Goal: Information Seeking & Learning: Find specific fact

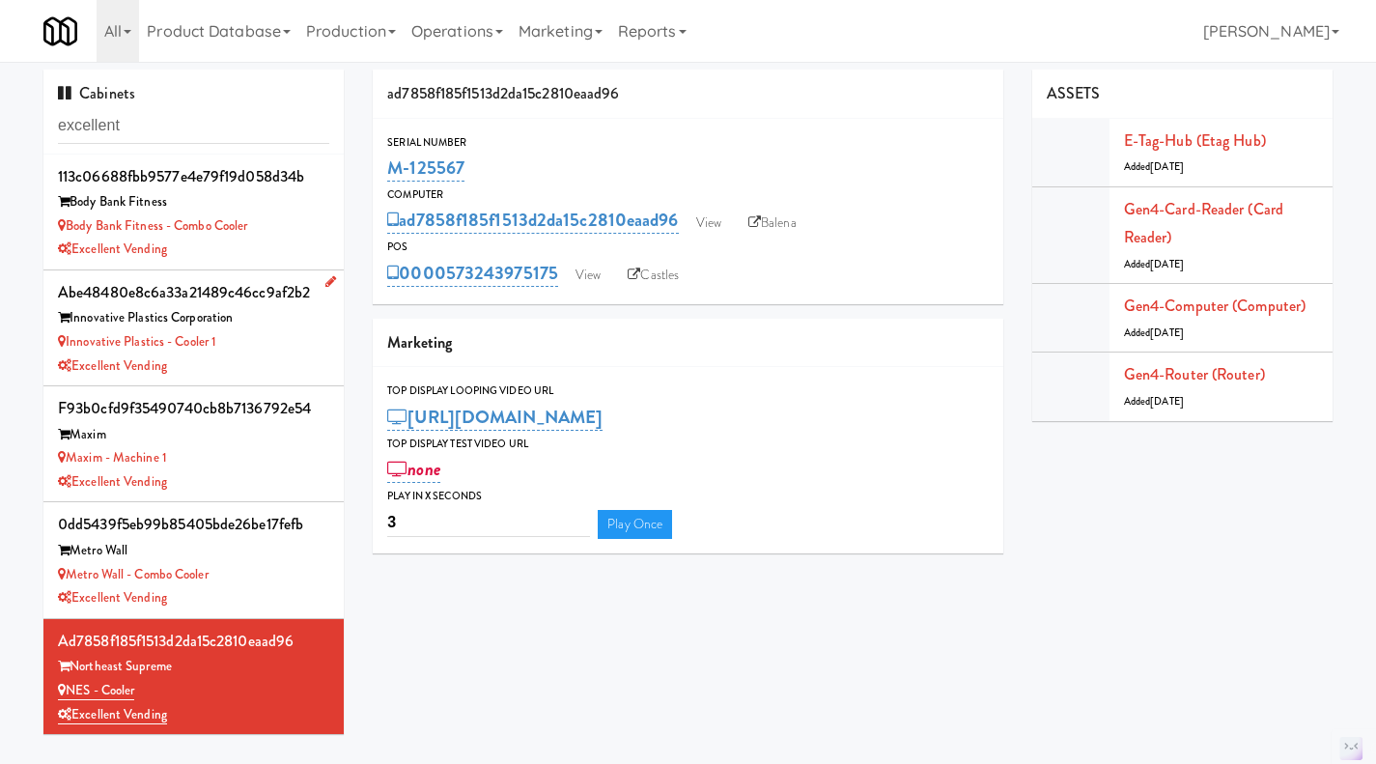
click at [264, 360] on div "Excellent Vending" at bounding box center [193, 366] width 271 height 24
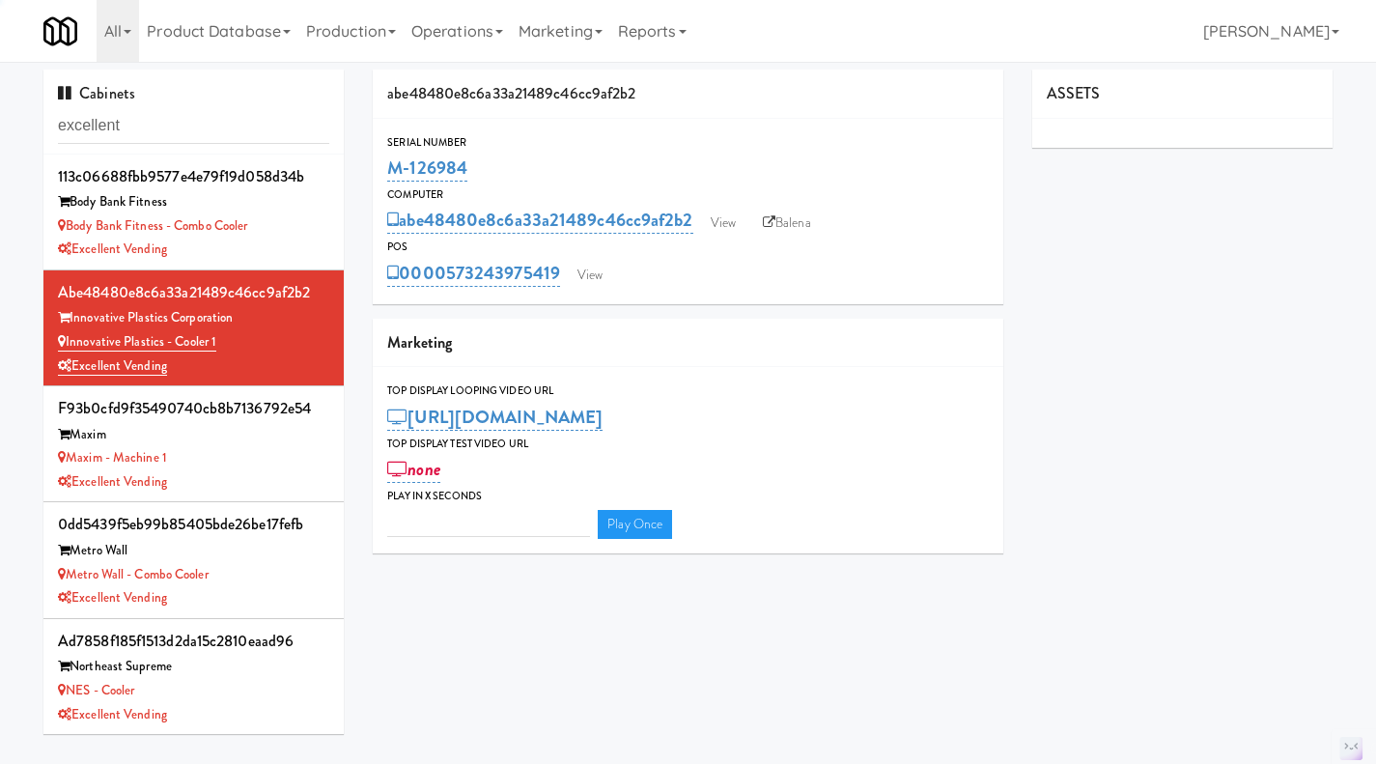
type input "3"
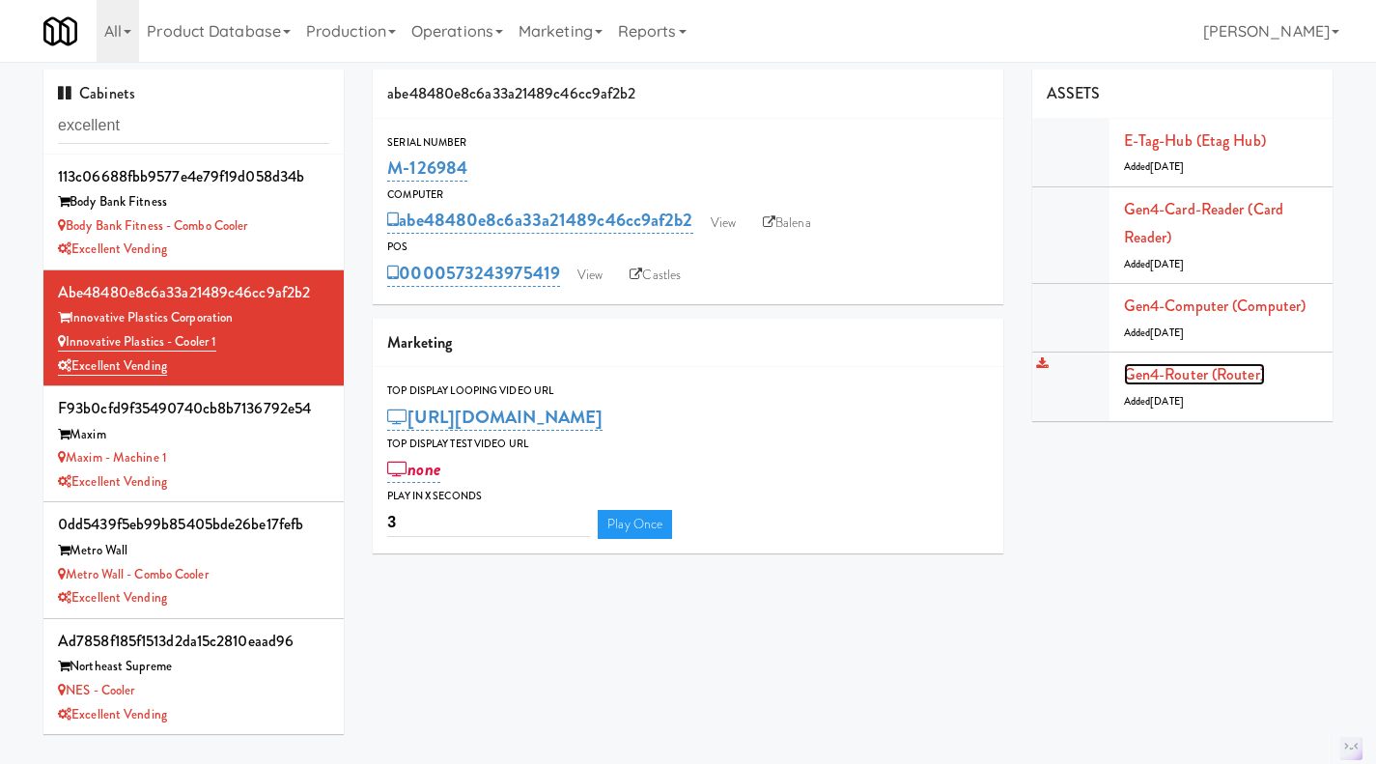
click at [1169, 380] on link "Gen4-router (Router)" at bounding box center [1194, 374] width 141 height 22
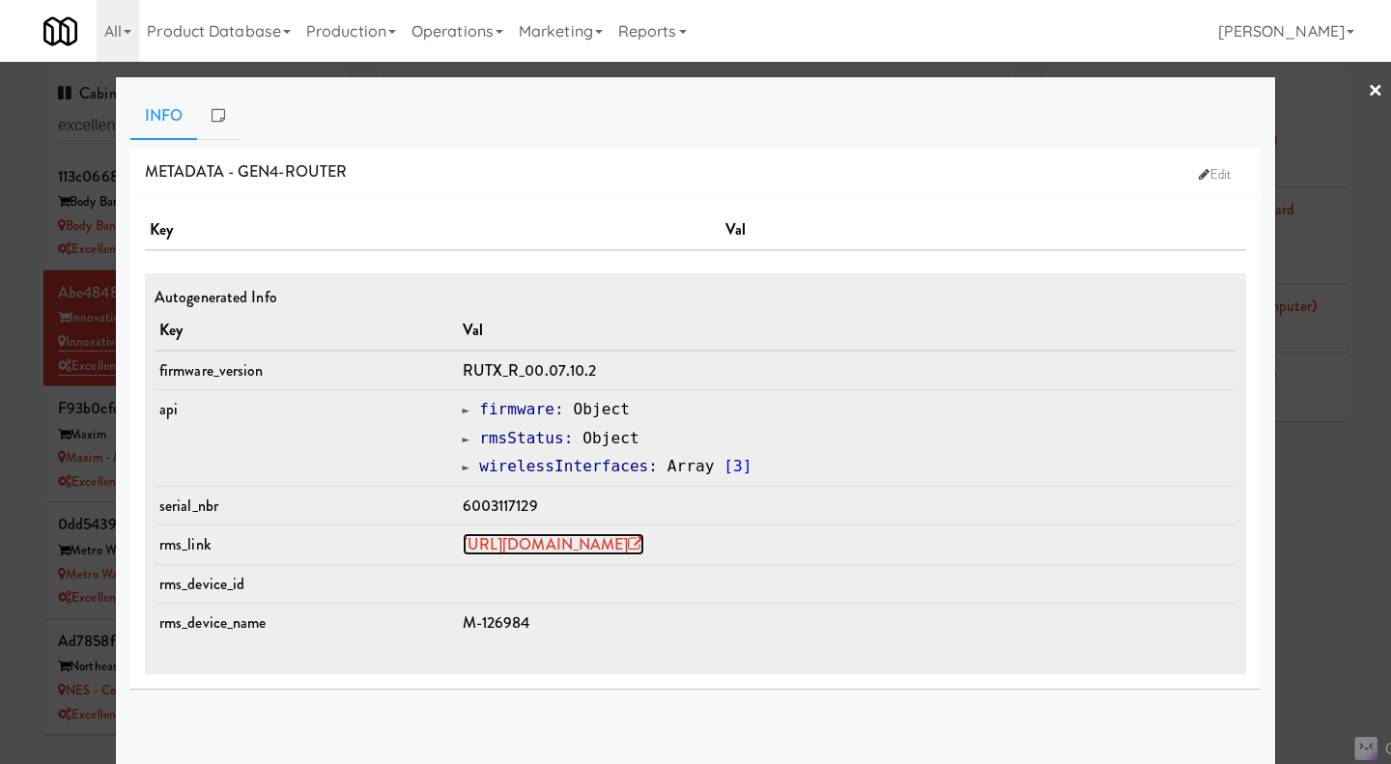
click at [555, 546] on link "https://rms.teltonika-networks.com/devices/1441901" at bounding box center [554, 544] width 182 height 22
click at [1342, 582] on div at bounding box center [695, 382] width 1391 height 764
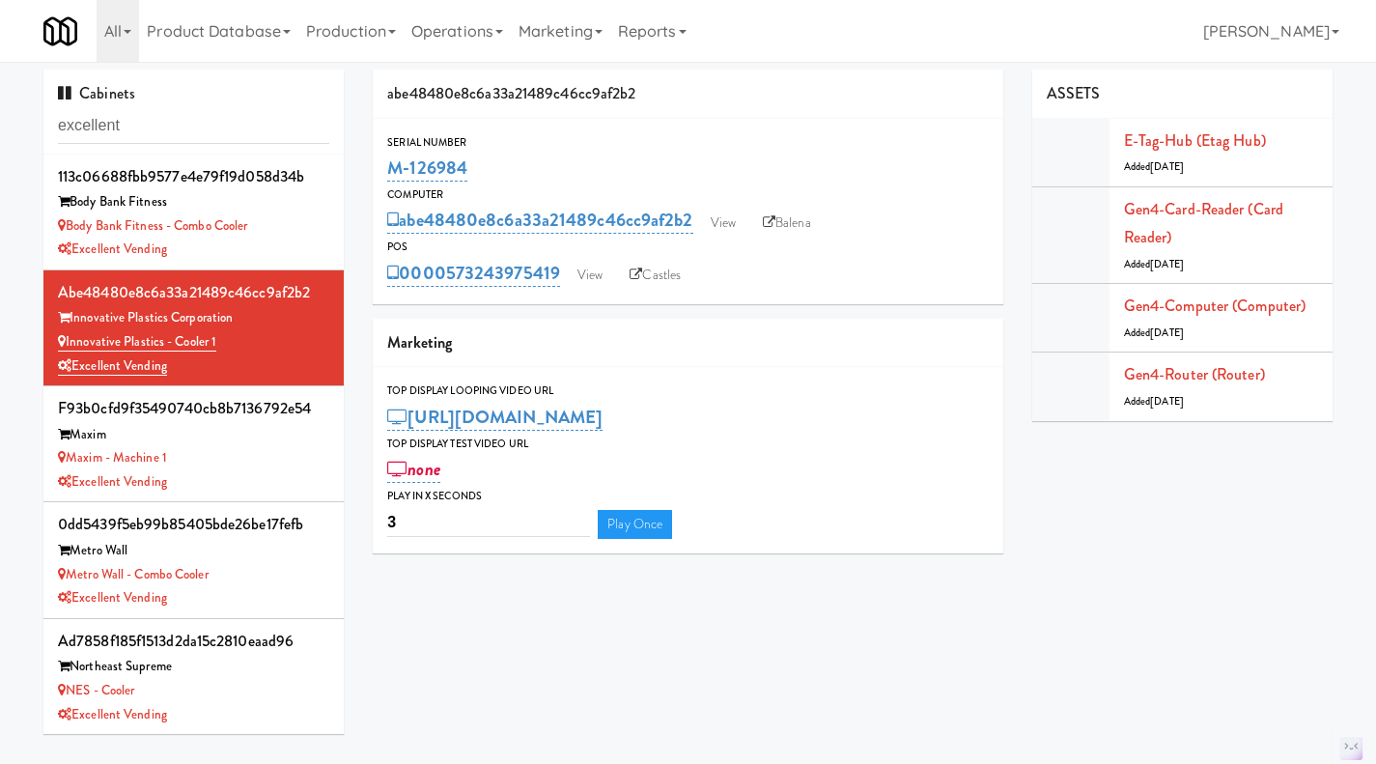
drag, startPoint x: 501, startPoint y: 165, endPoint x: 384, endPoint y: 177, distance: 117.4
click at [384, 177] on div "Serial Number M-126984" at bounding box center [688, 159] width 631 height 52
copy link "M-126984"
drag, startPoint x: 256, startPoint y: 314, endPoint x: 73, endPoint y: 318, distance: 182.6
click at [73, 318] on div "Innovative Plastics Corporation" at bounding box center [193, 318] width 271 height 24
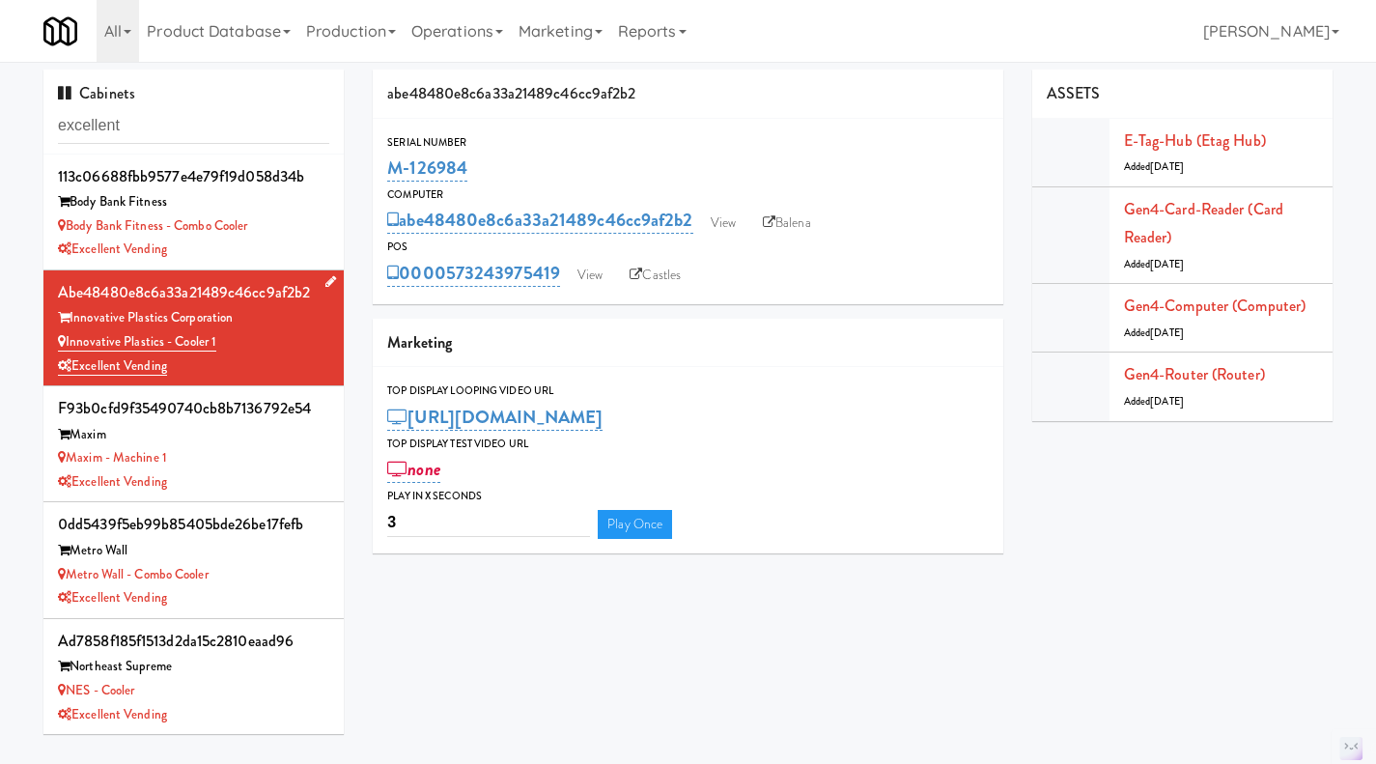
copy div "Innovative Plastics Corporation"
click at [90, 122] on input "excellent" at bounding box center [193, 126] width 271 height 36
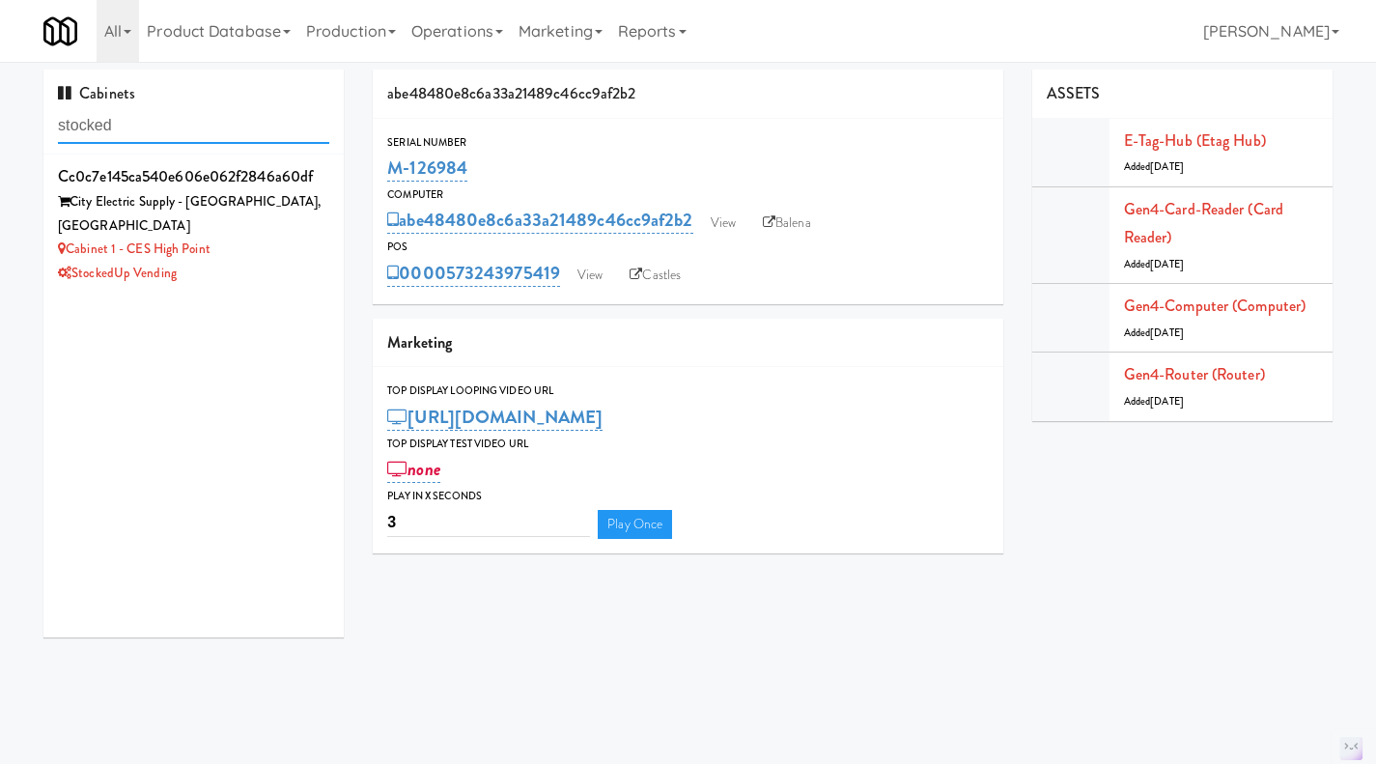
type input "stocked"
click at [312, 262] on div "StockedUp Vending" at bounding box center [193, 274] width 271 height 24
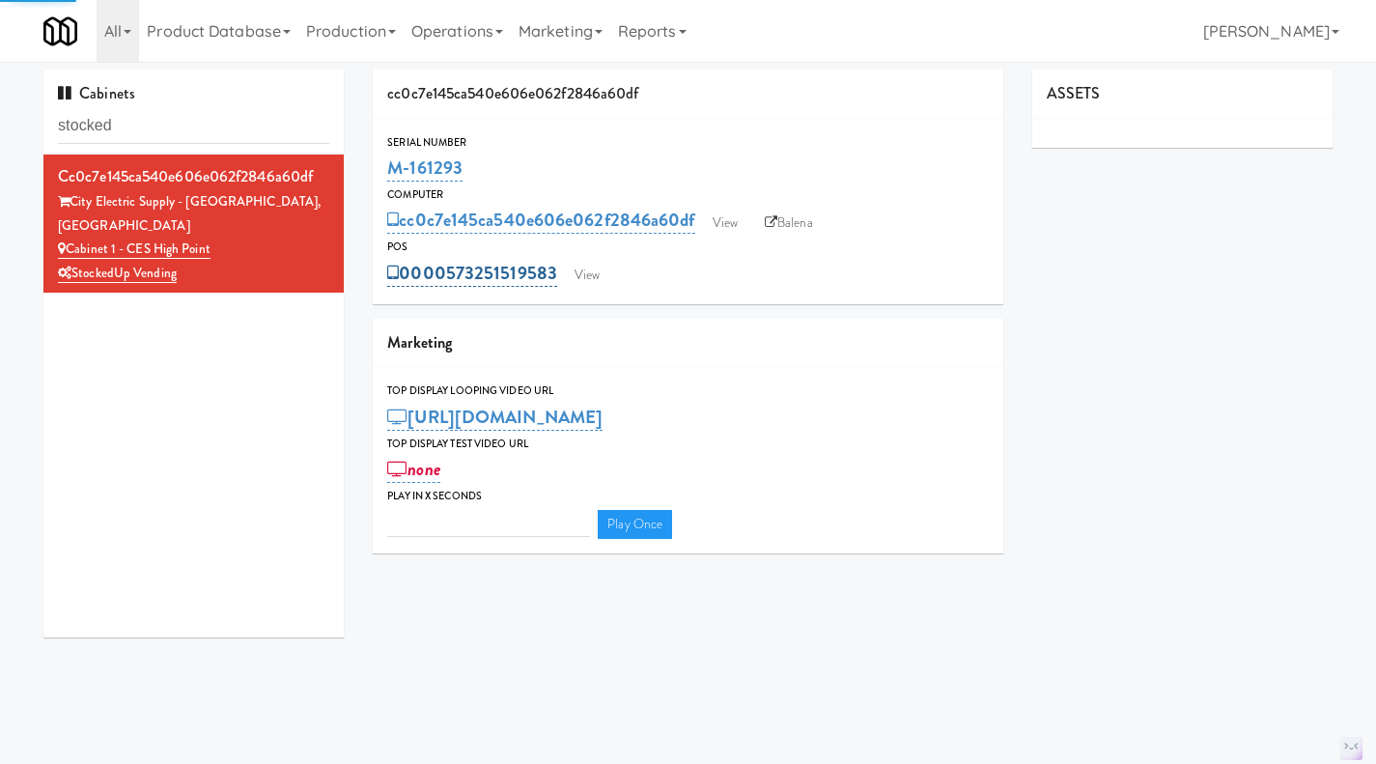
type input "3"
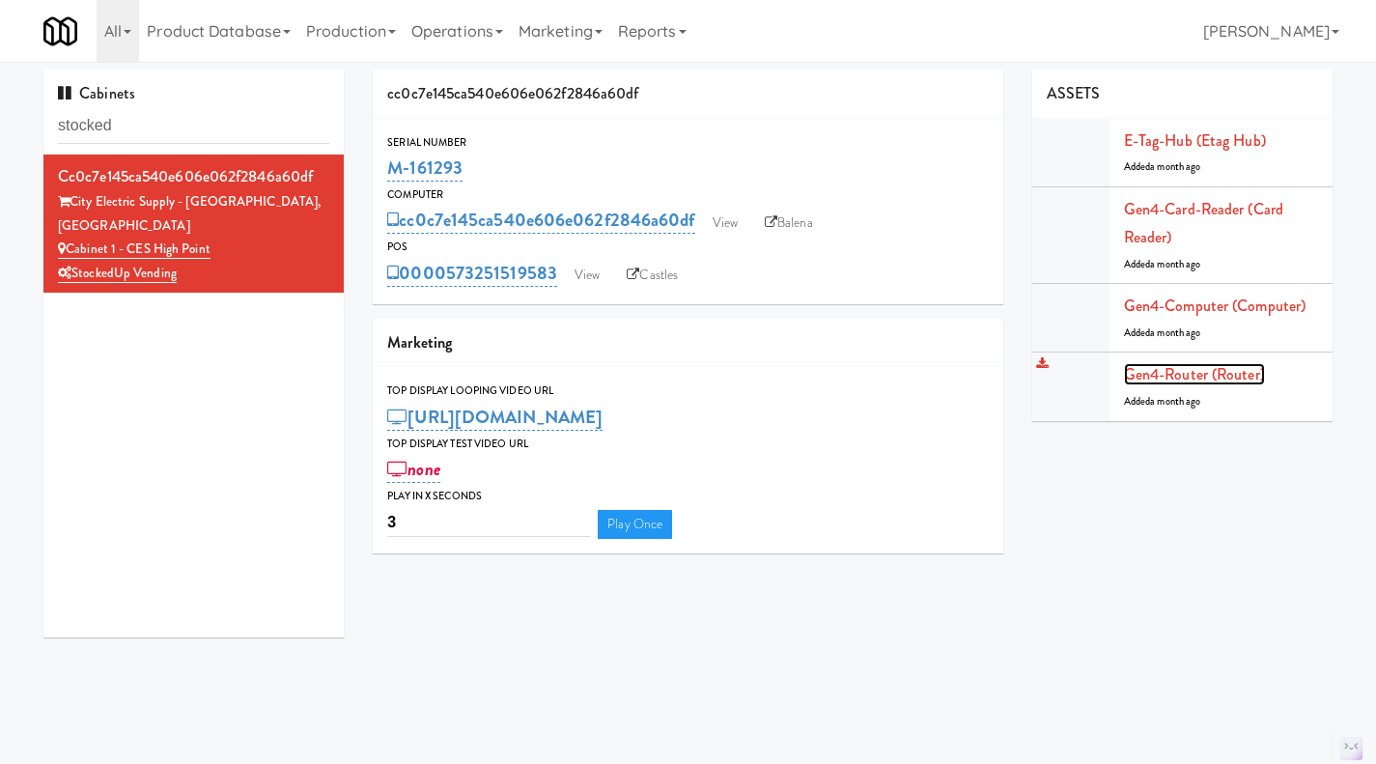
click at [1179, 375] on link "Gen4-router (Router)" at bounding box center [1194, 374] width 141 height 22
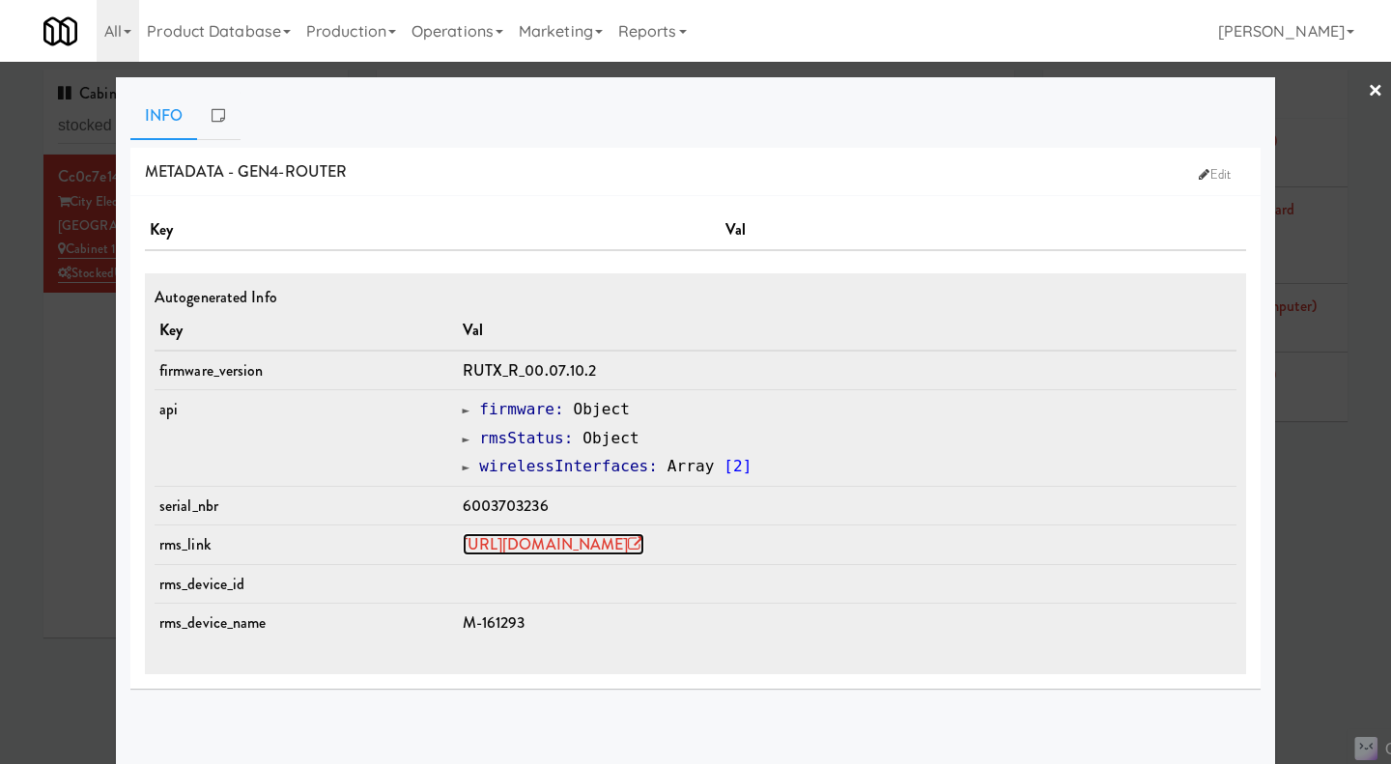
click at [627, 546] on link "https://rms.teltonika-networks.com/devices/1672167" at bounding box center [554, 544] width 182 height 22
click at [1290, 520] on div at bounding box center [695, 382] width 1391 height 764
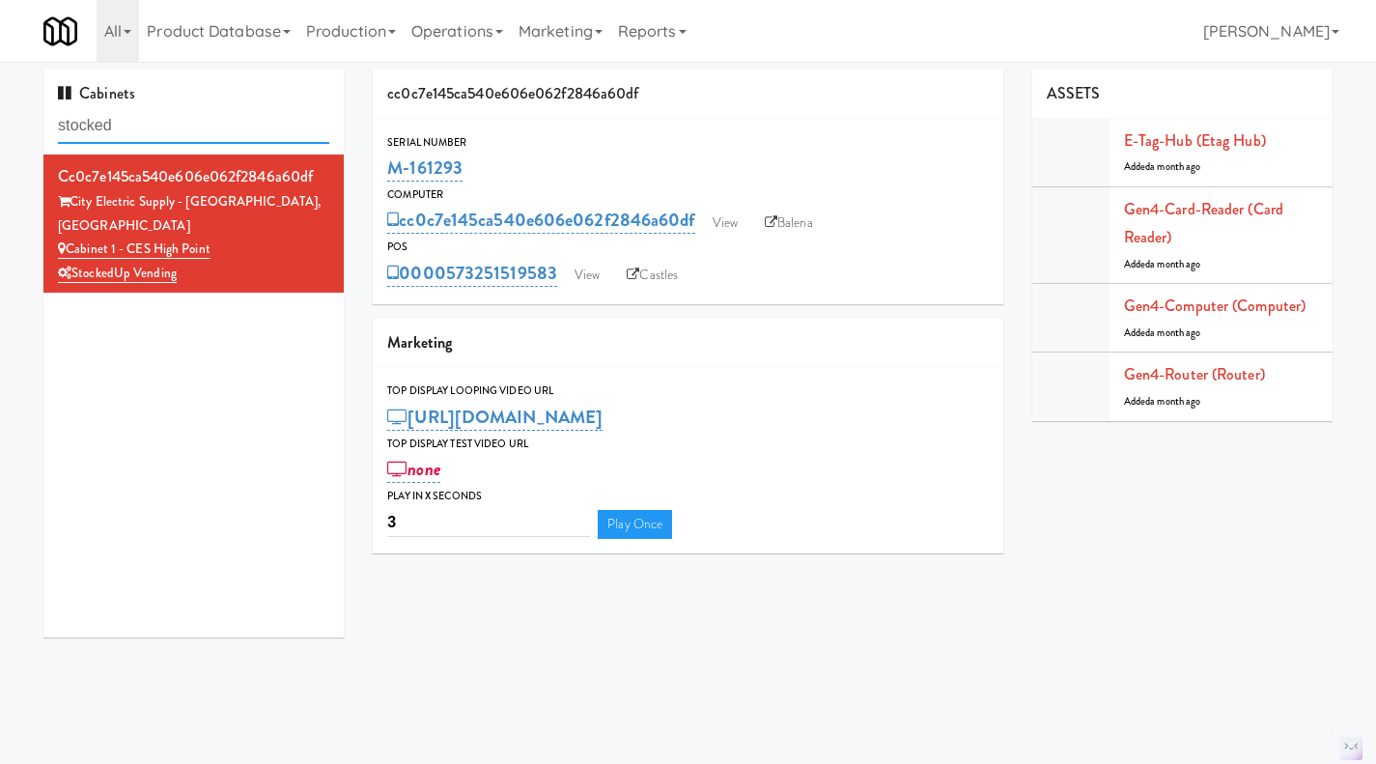
click at [154, 132] on input "stocked" at bounding box center [193, 126] width 271 height 36
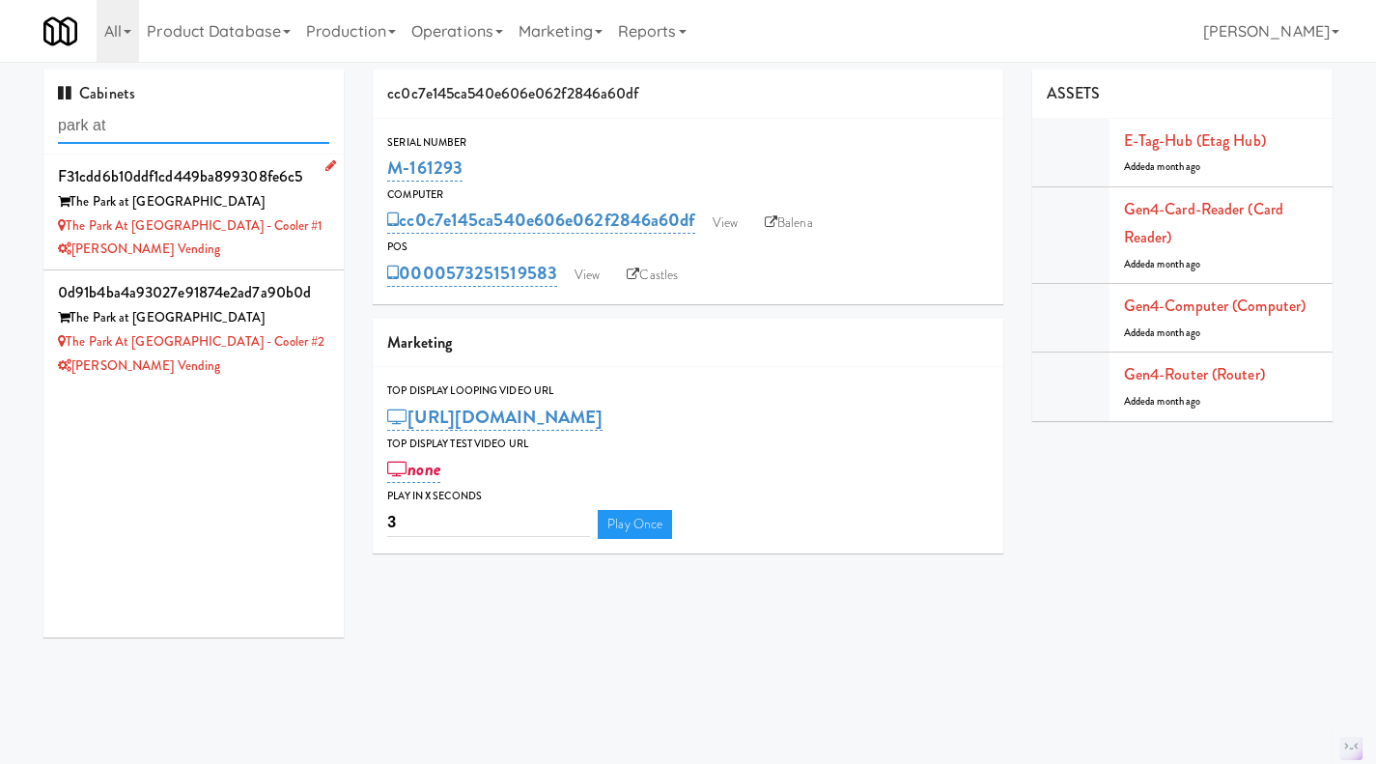
type input "park at"
click at [308, 257] on div "[PERSON_NAME] Vending" at bounding box center [193, 250] width 271 height 24
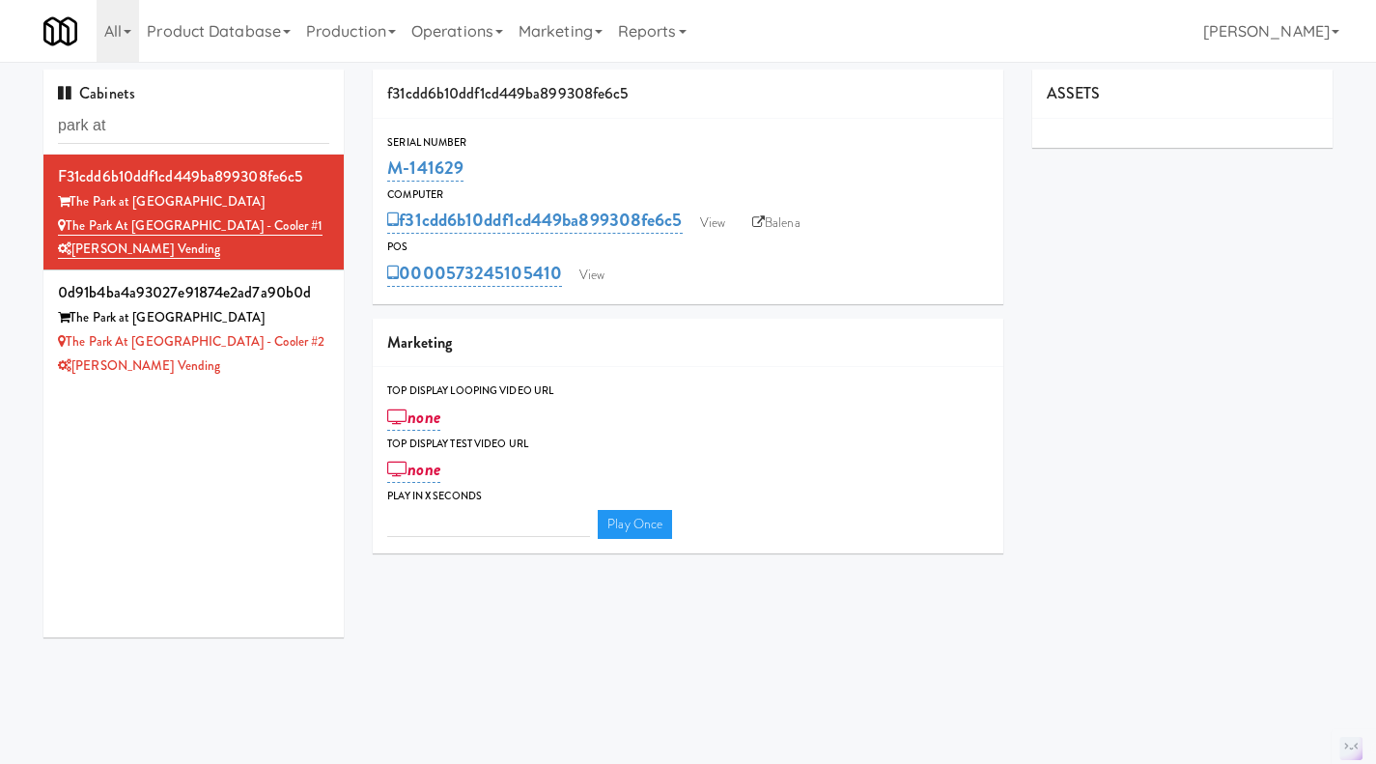
type input "3"
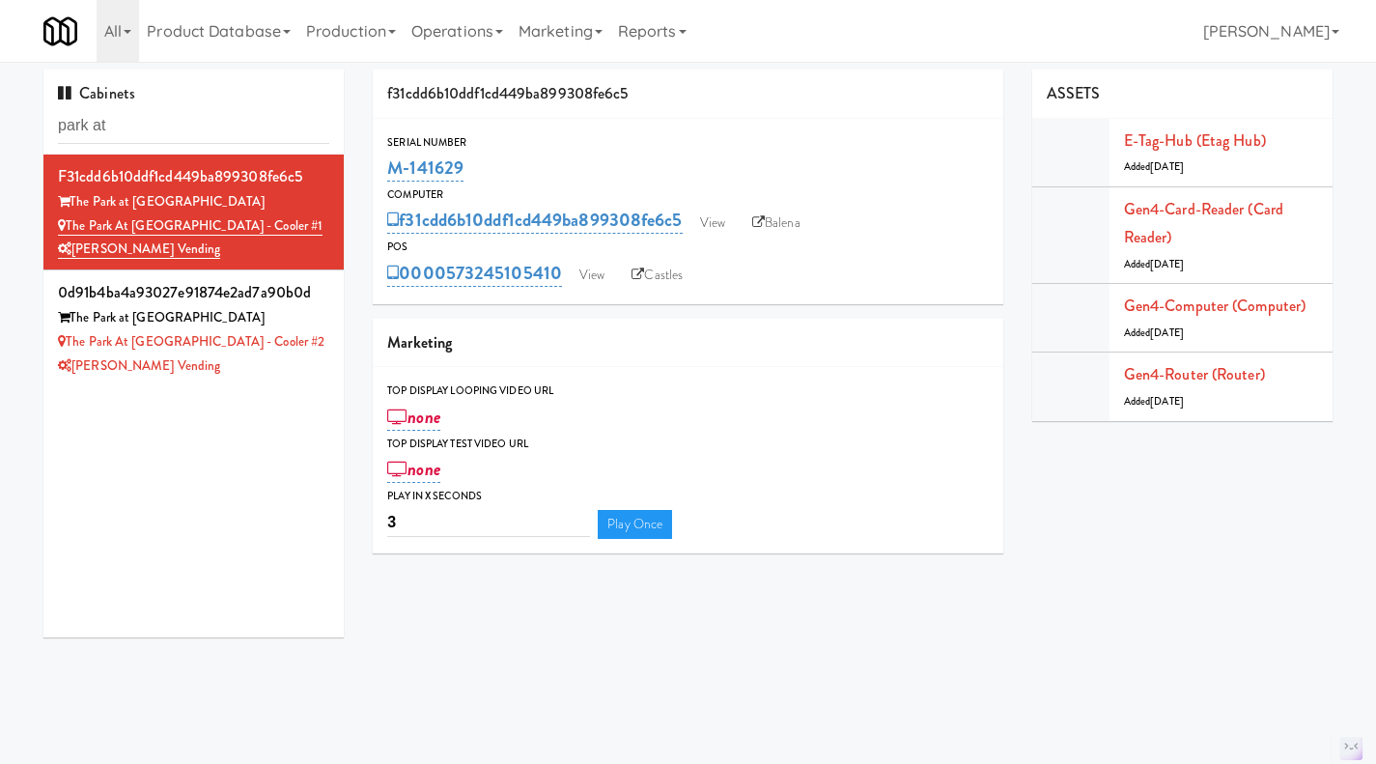
drag, startPoint x: 481, startPoint y: 168, endPoint x: 380, endPoint y: 173, distance: 101.5
click at [380, 173] on div "Serial Number M-141629" at bounding box center [688, 159] width 631 height 52
copy link "M-141629"
click at [296, 388] on div "f31cdd6b10ddf1cd449ba899308fe6c5 The Park at Arlington Ridge The Park at Arling…" at bounding box center [193, 396] width 300 height 483
click at [299, 379] on li "0d91b4ba4a93027e91874e2ad7a90b0d The Park at Arlington Ridge The Park at Arling…" at bounding box center [193, 327] width 300 height 115
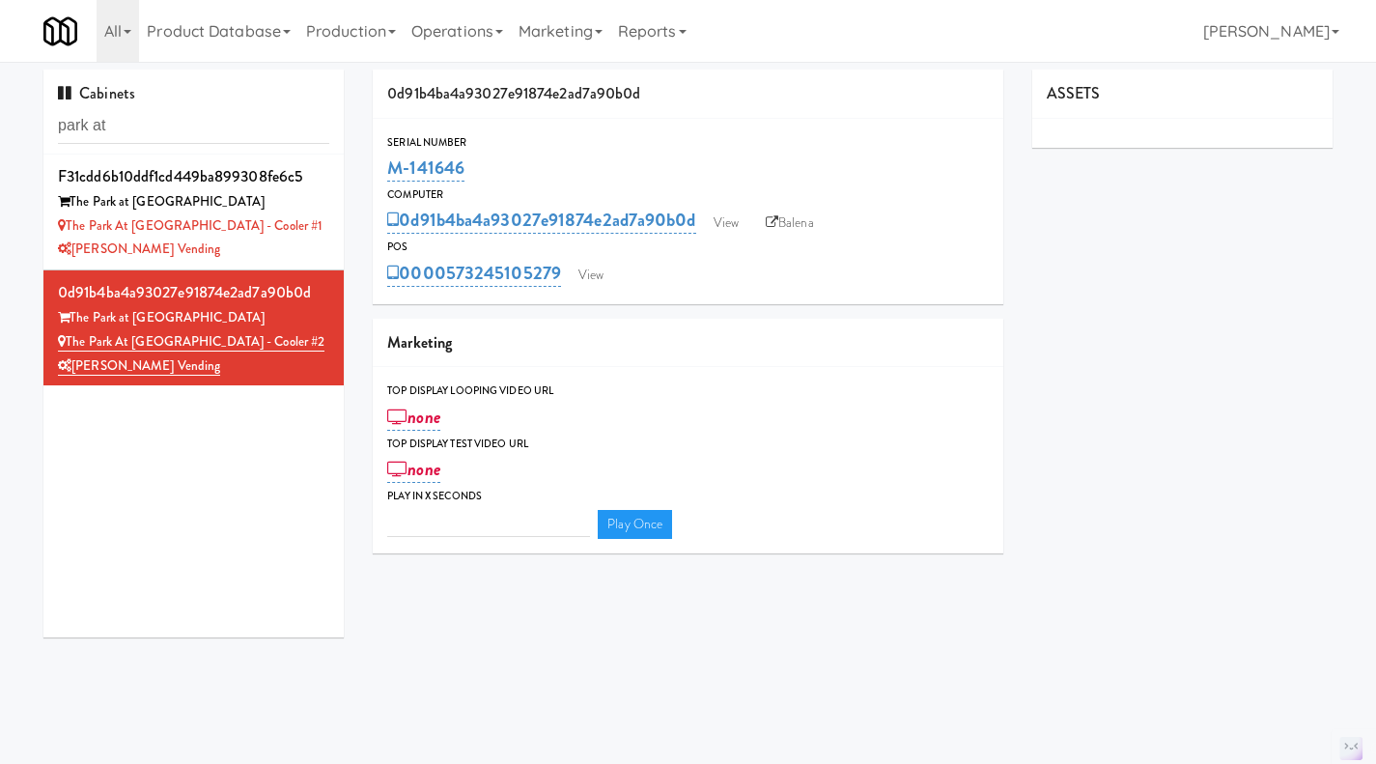
type input "3"
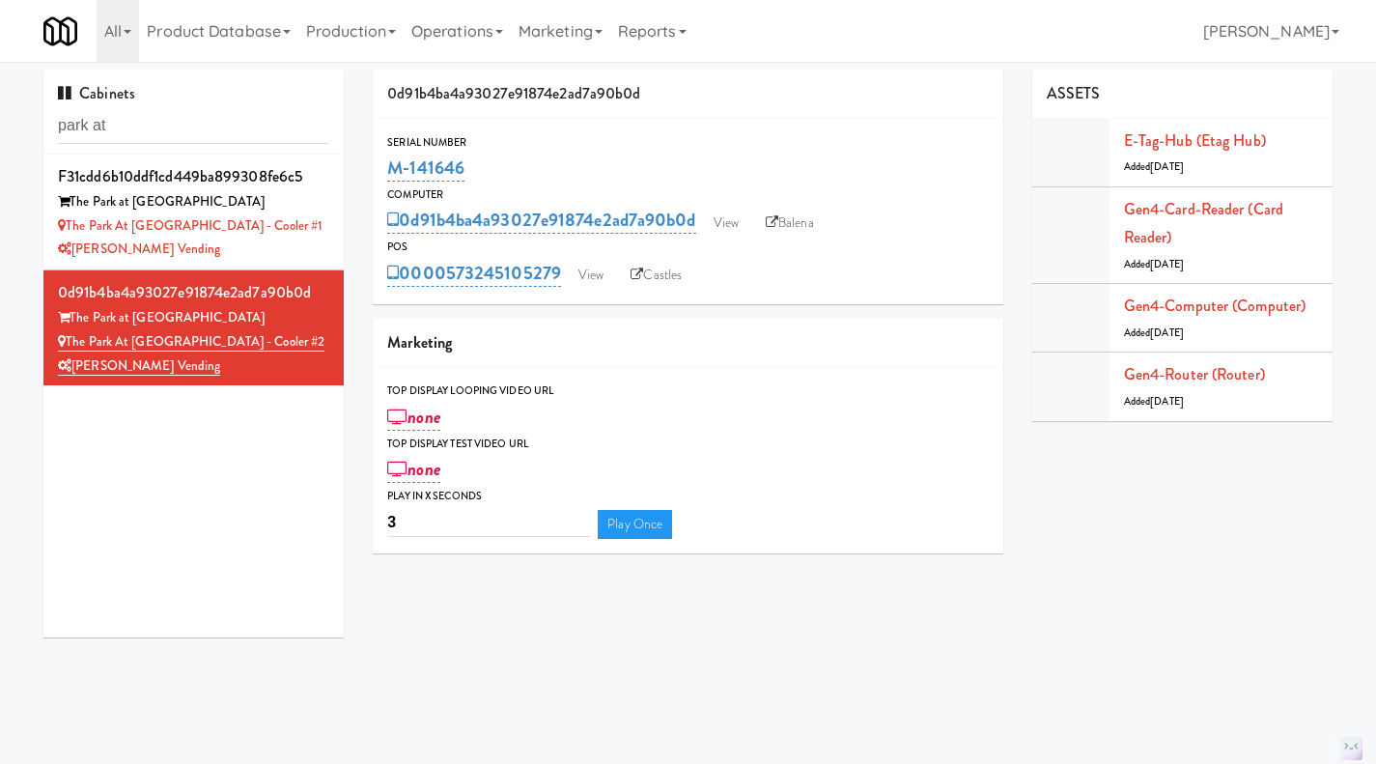
drag, startPoint x: 489, startPoint y: 164, endPoint x: 379, endPoint y: 170, distance: 110.2
click at [379, 170] on div "Serial Number M-141646" at bounding box center [688, 159] width 631 height 52
copy link "M-141646"
click at [191, 124] on input "park at" at bounding box center [193, 126] width 271 height 36
click at [190, 124] on input "park at" at bounding box center [193, 126] width 271 height 36
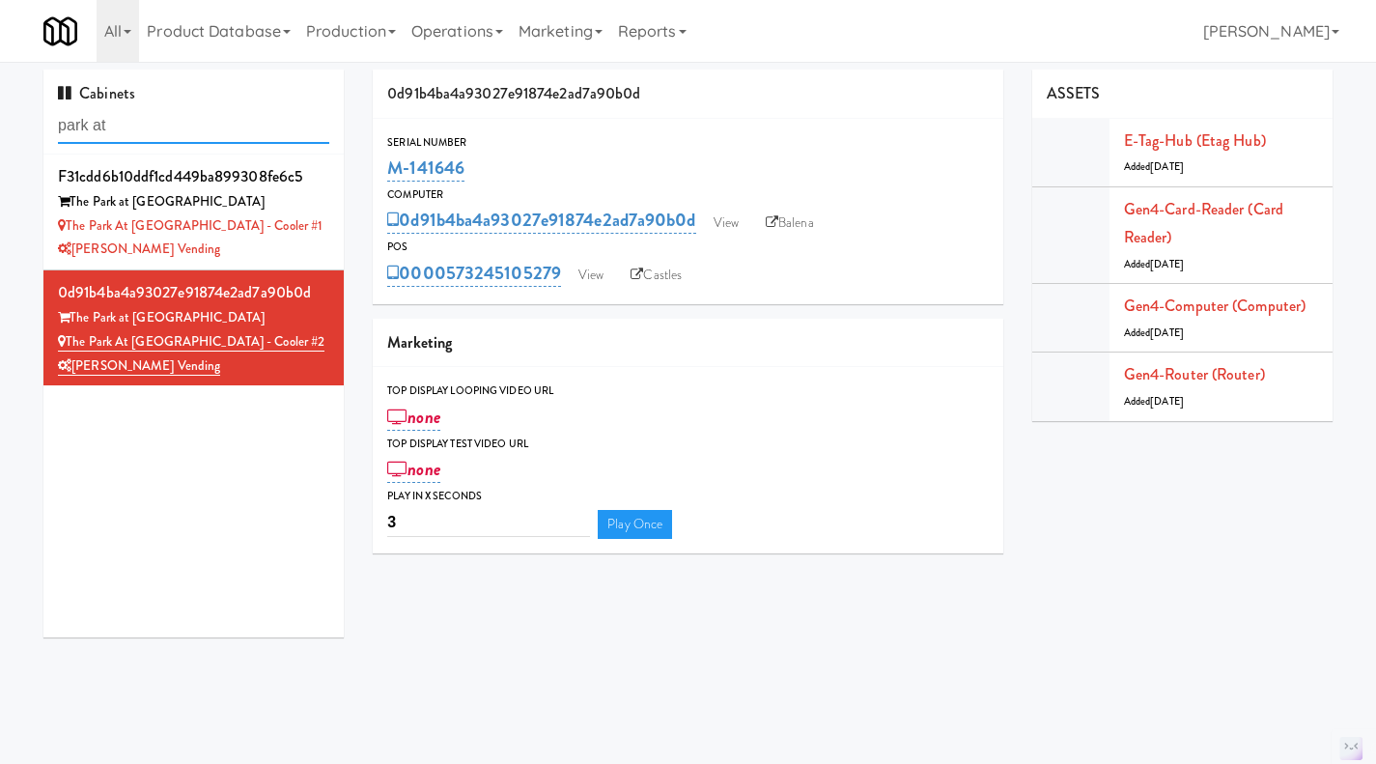
click at [190, 124] on input "park at" at bounding box center [193, 126] width 271 height 36
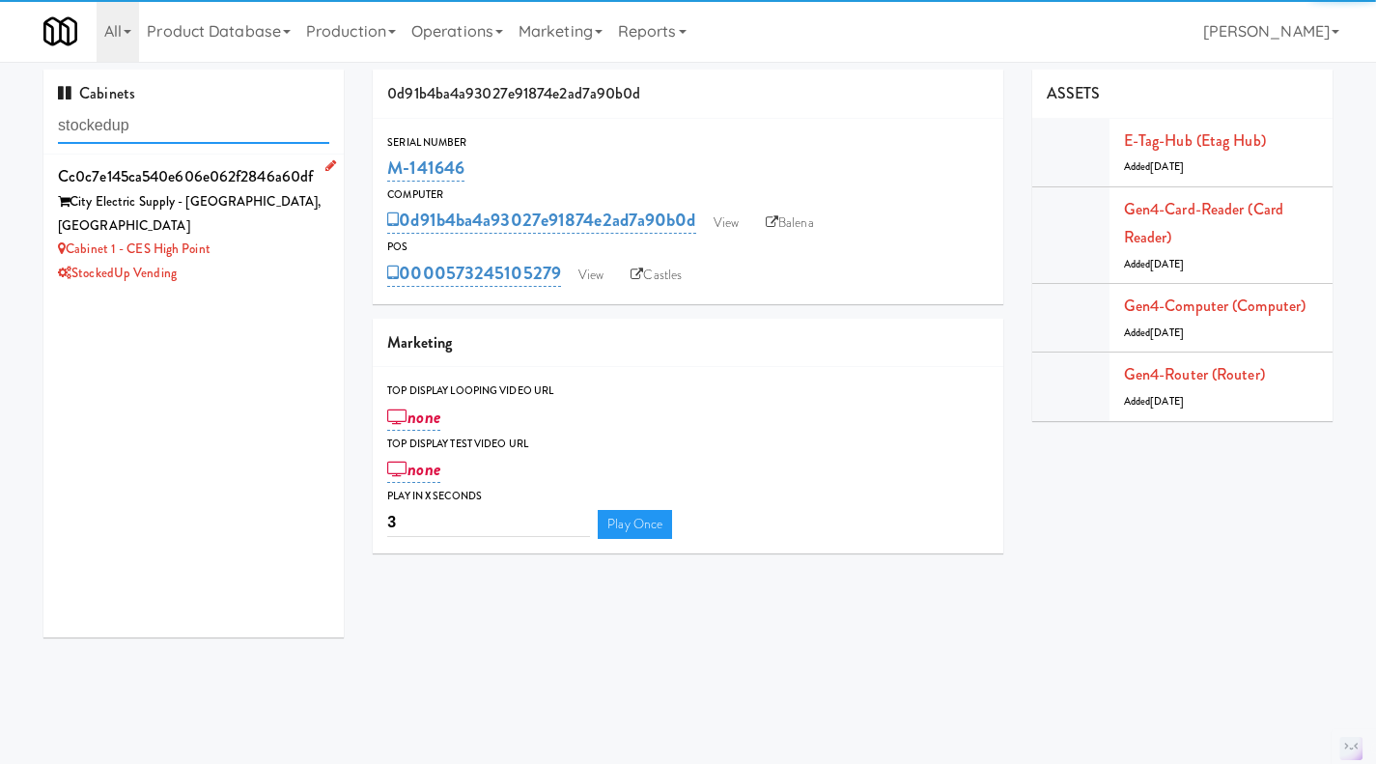
type input "stockedup"
click at [281, 262] on div "StockedUp Vending" at bounding box center [193, 274] width 271 height 24
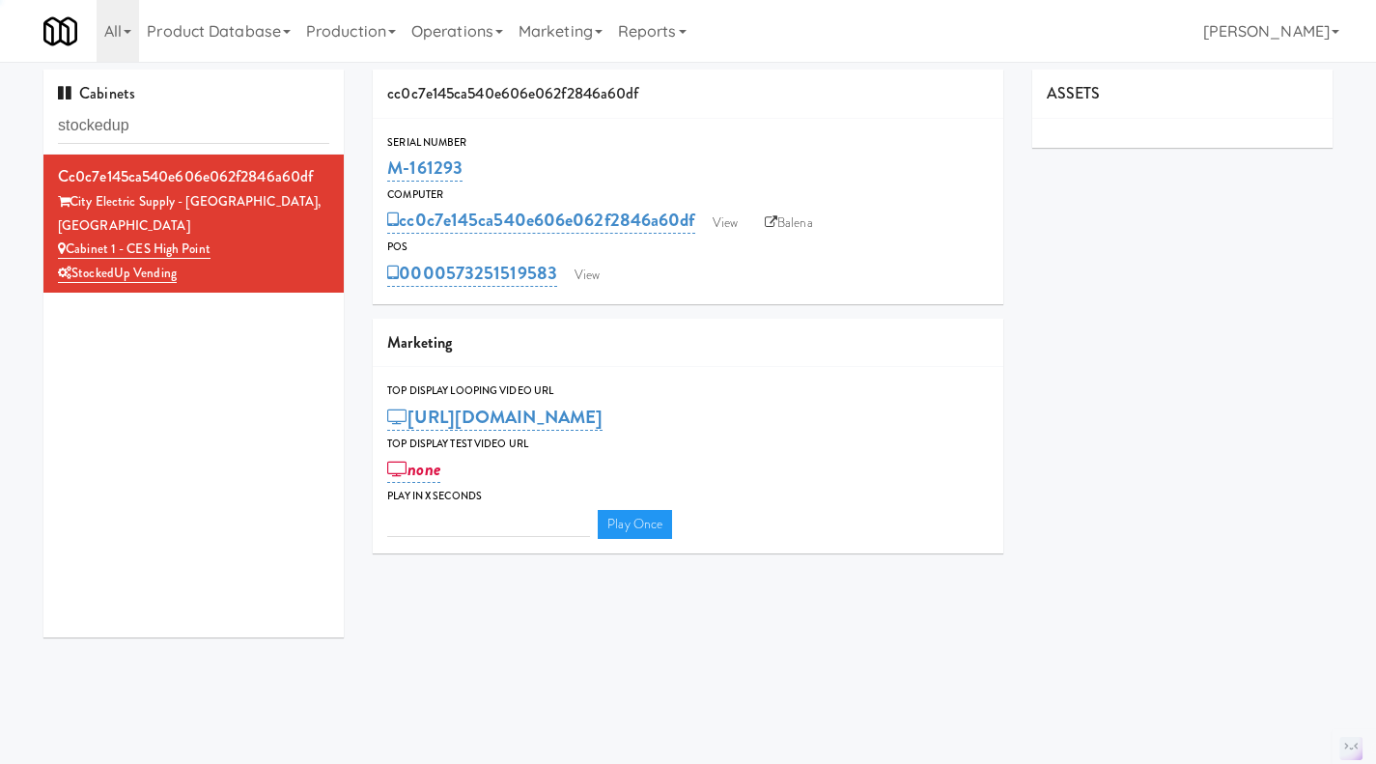
type input "3"
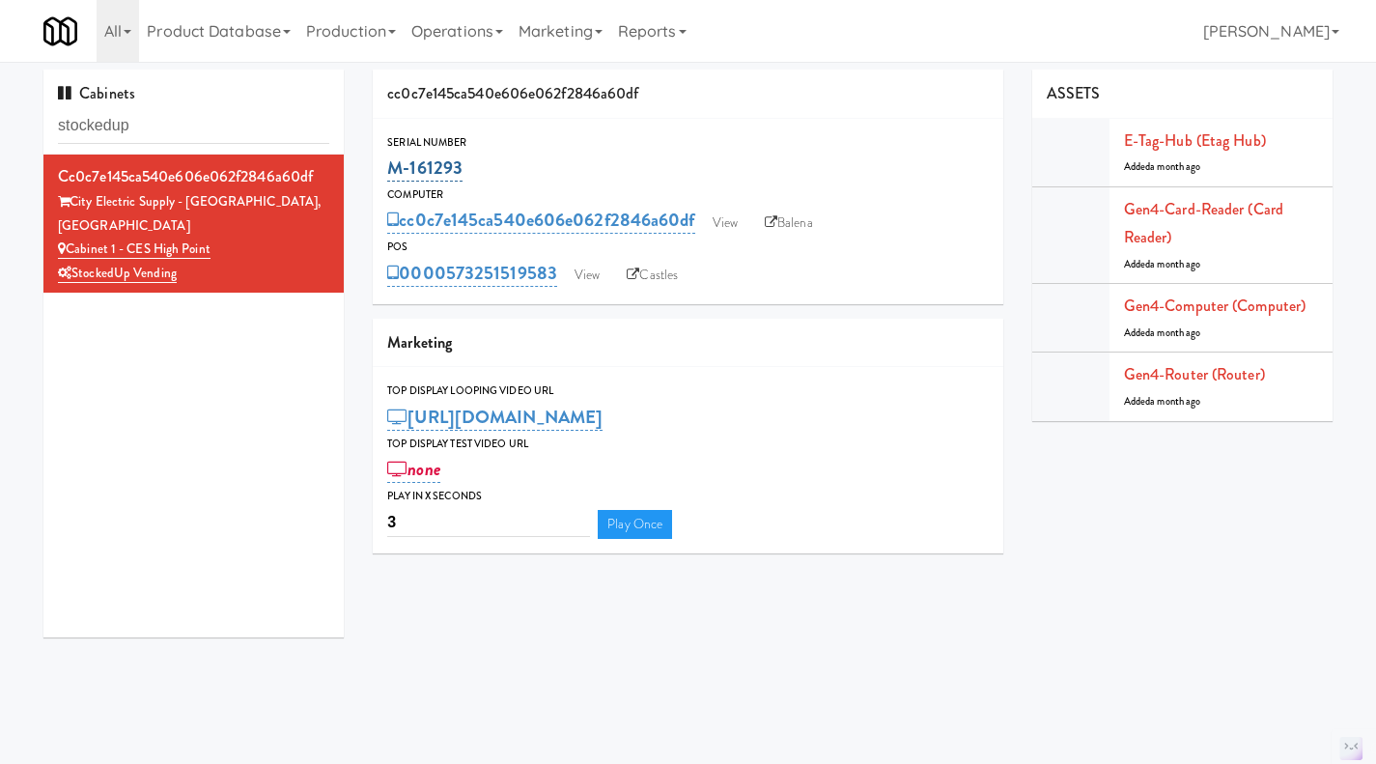
drag, startPoint x: 531, startPoint y: 171, endPoint x: 391, endPoint y: 181, distance: 140.4
click at [391, 181] on div "M-161293" at bounding box center [688, 168] width 602 height 33
copy link "M-161293"
drag, startPoint x: 246, startPoint y: 197, endPoint x: 75, endPoint y: 204, distance: 171.1
click at [75, 204] on div "City Electric Supply - High Point, NC" at bounding box center [193, 213] width 271 height 47
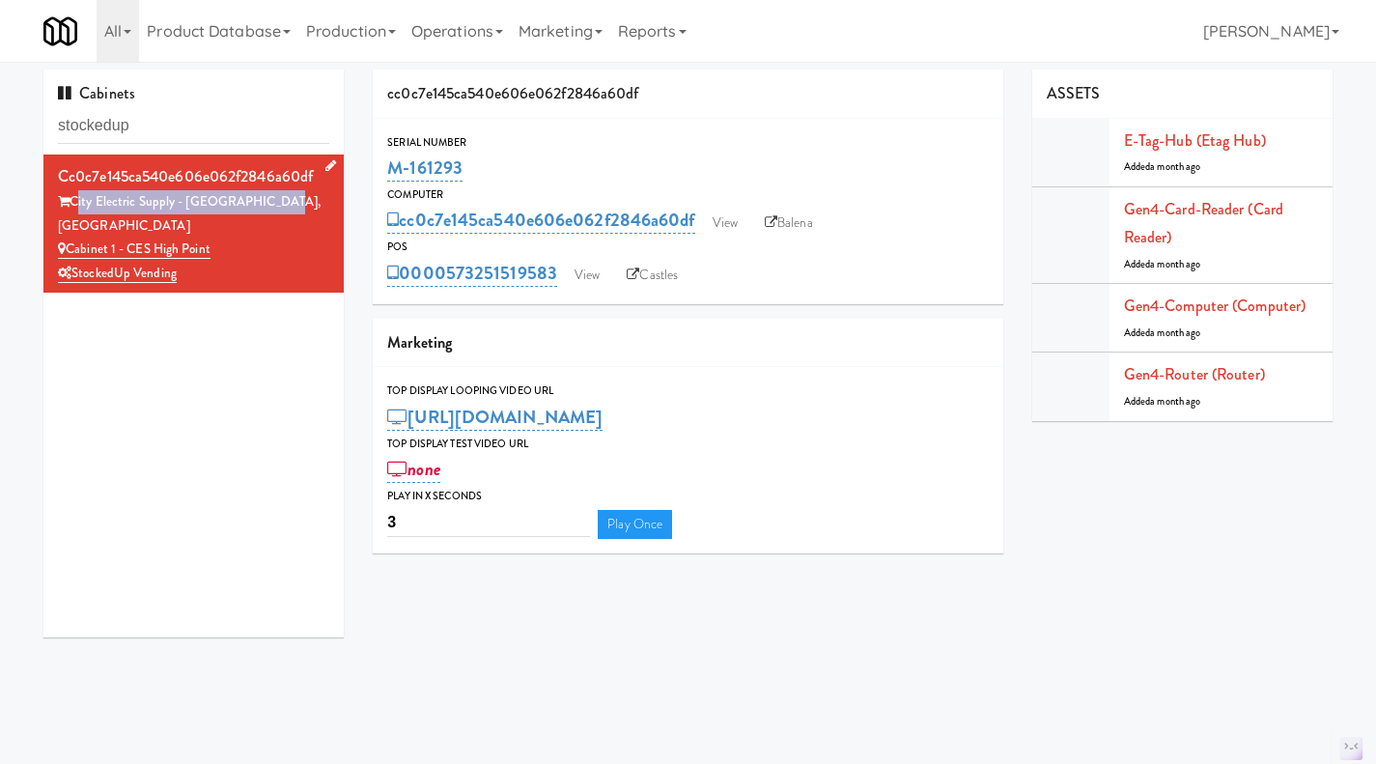
copy div "City Electric Supply - High Point, NC"
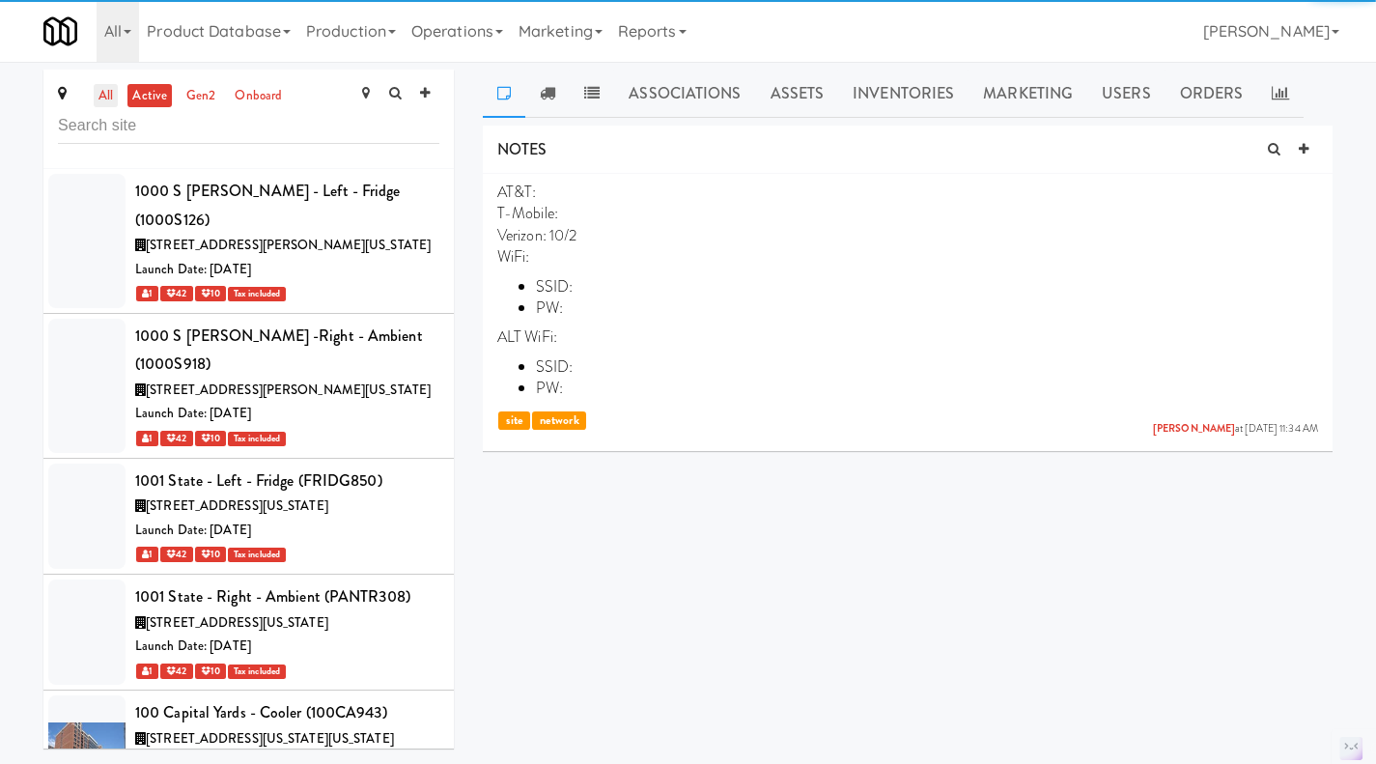
scroll to position [56202, 0]
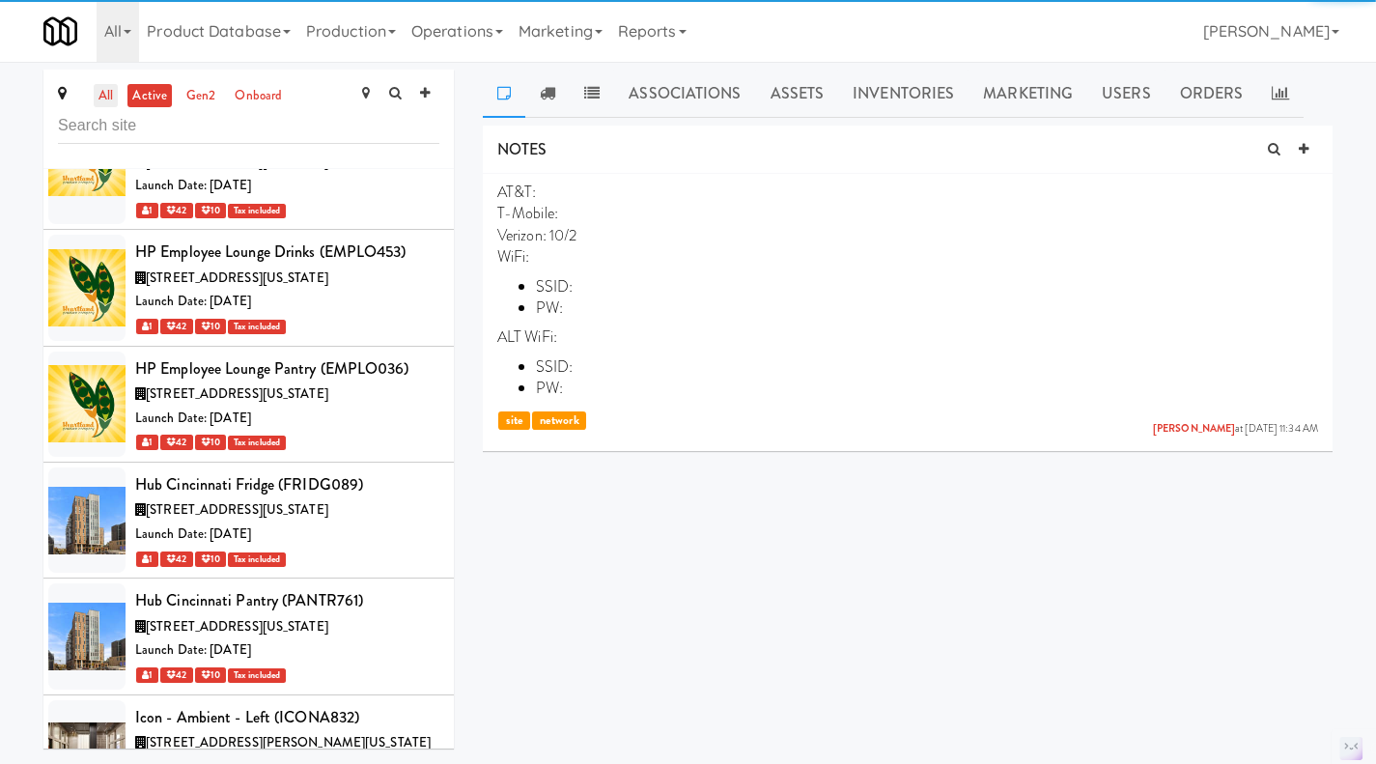
click at [112, 93] on link "all" at bounding box center [106, 96] width 24 height 24
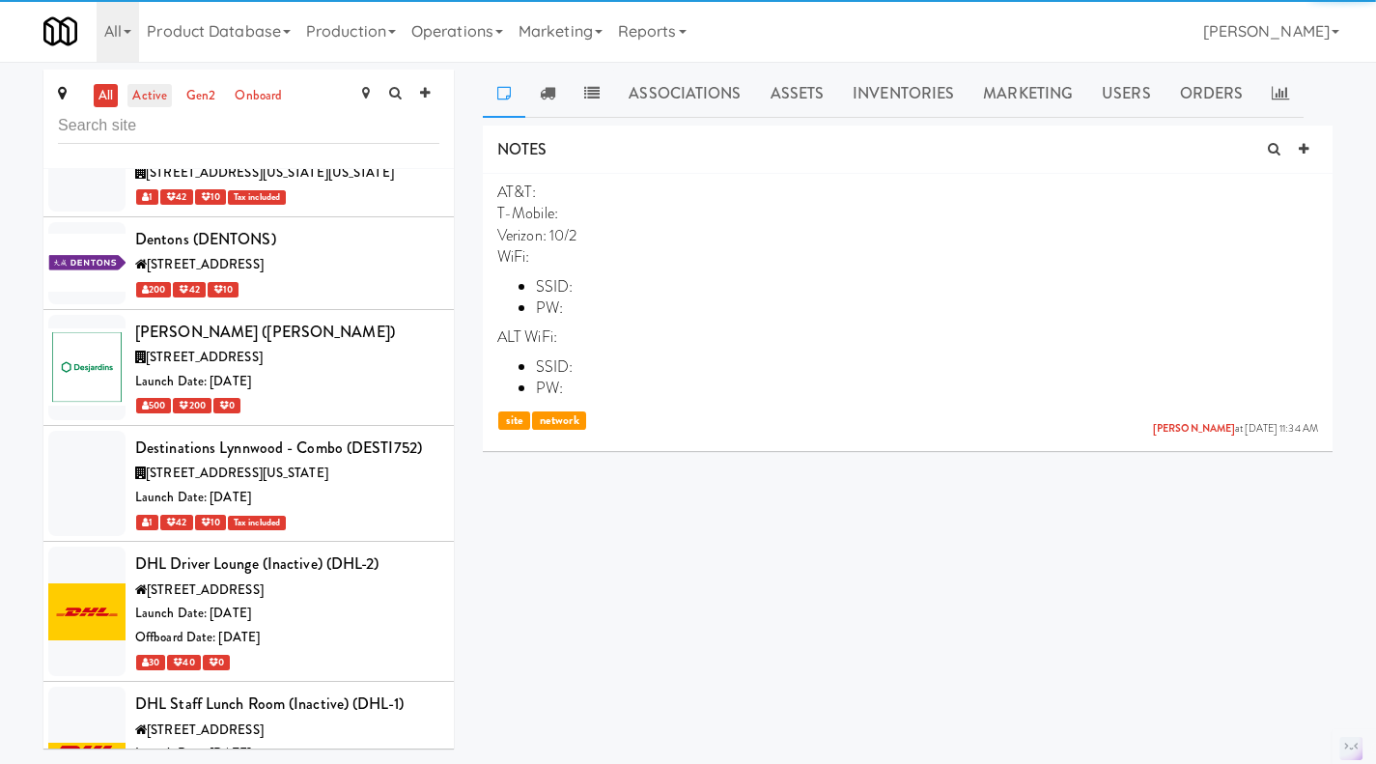
click at [143, 94] on link "active" at bounding box center [149, 96] width 44 height 24
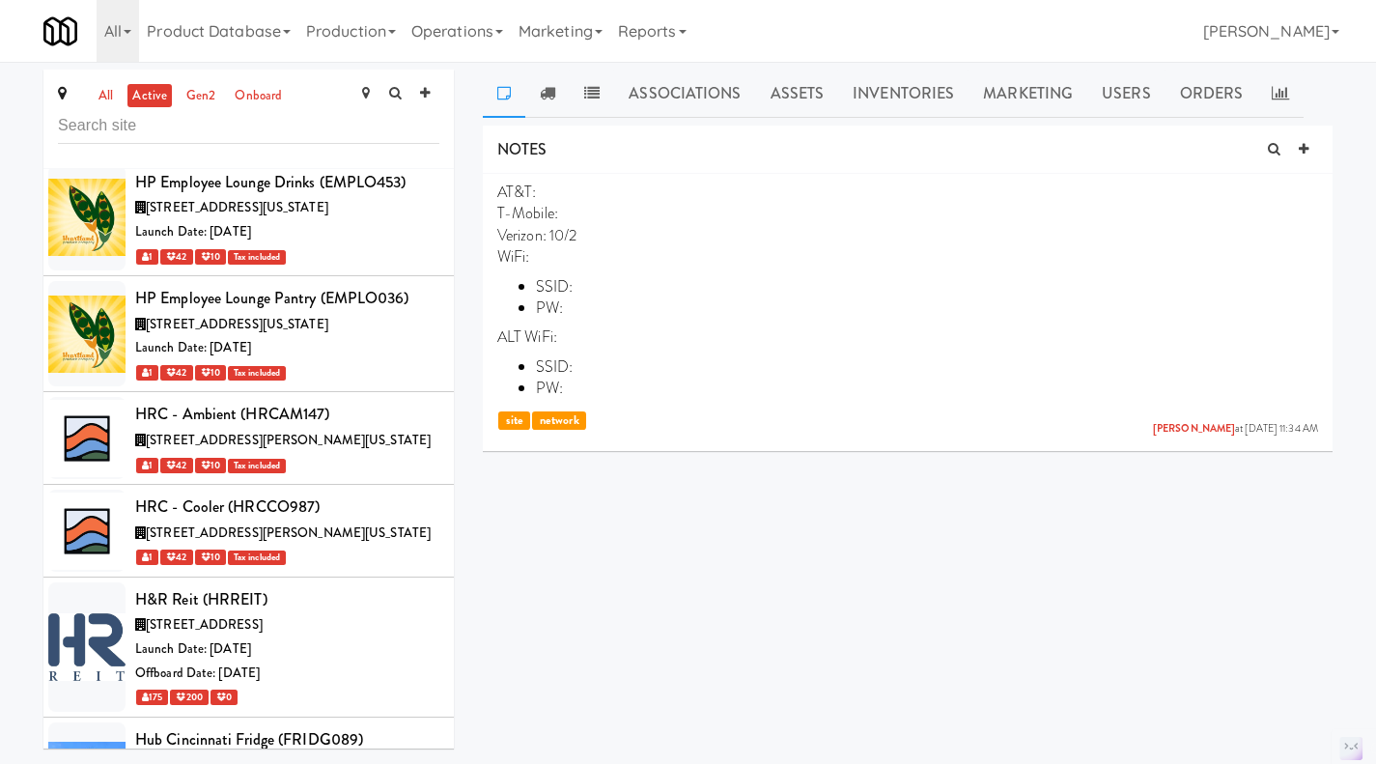
scroll to position [87443, 0]
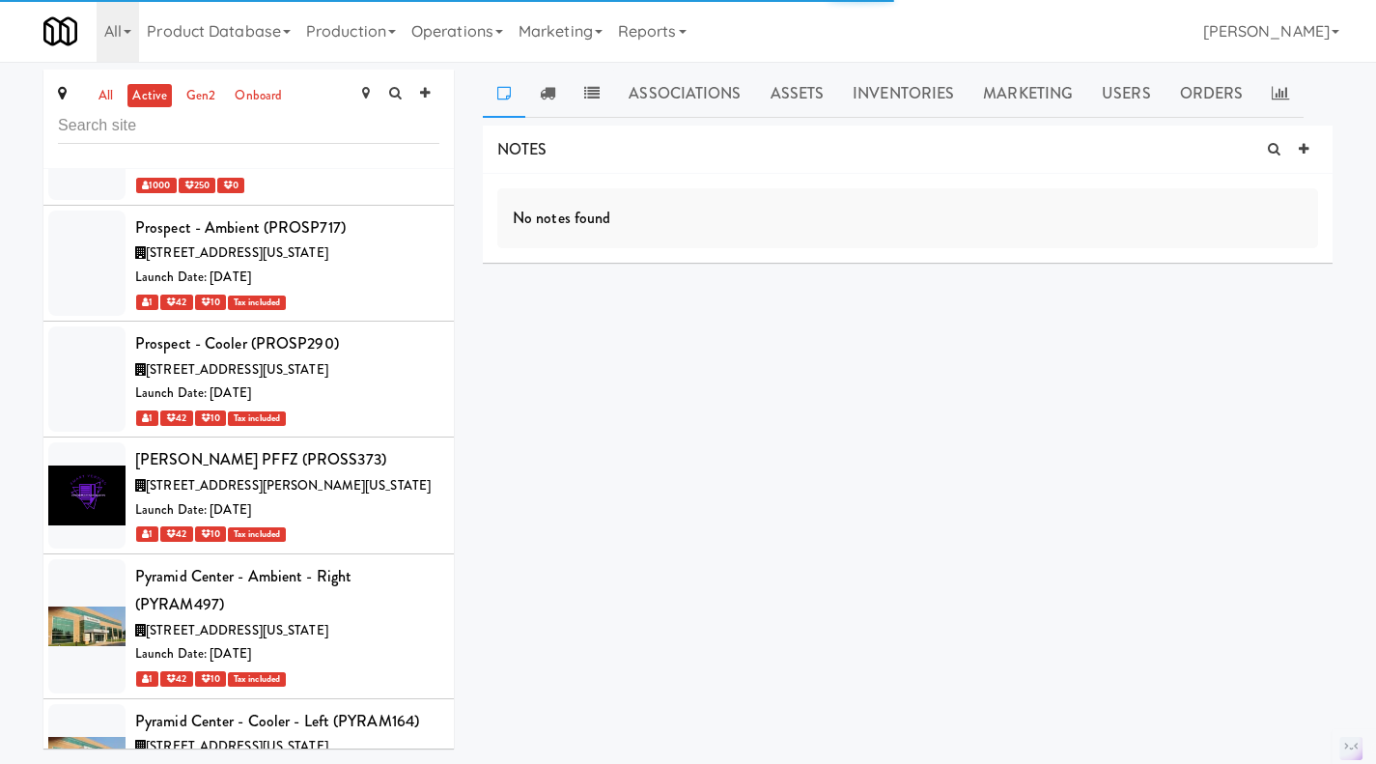
scroll to position [87435, 0]
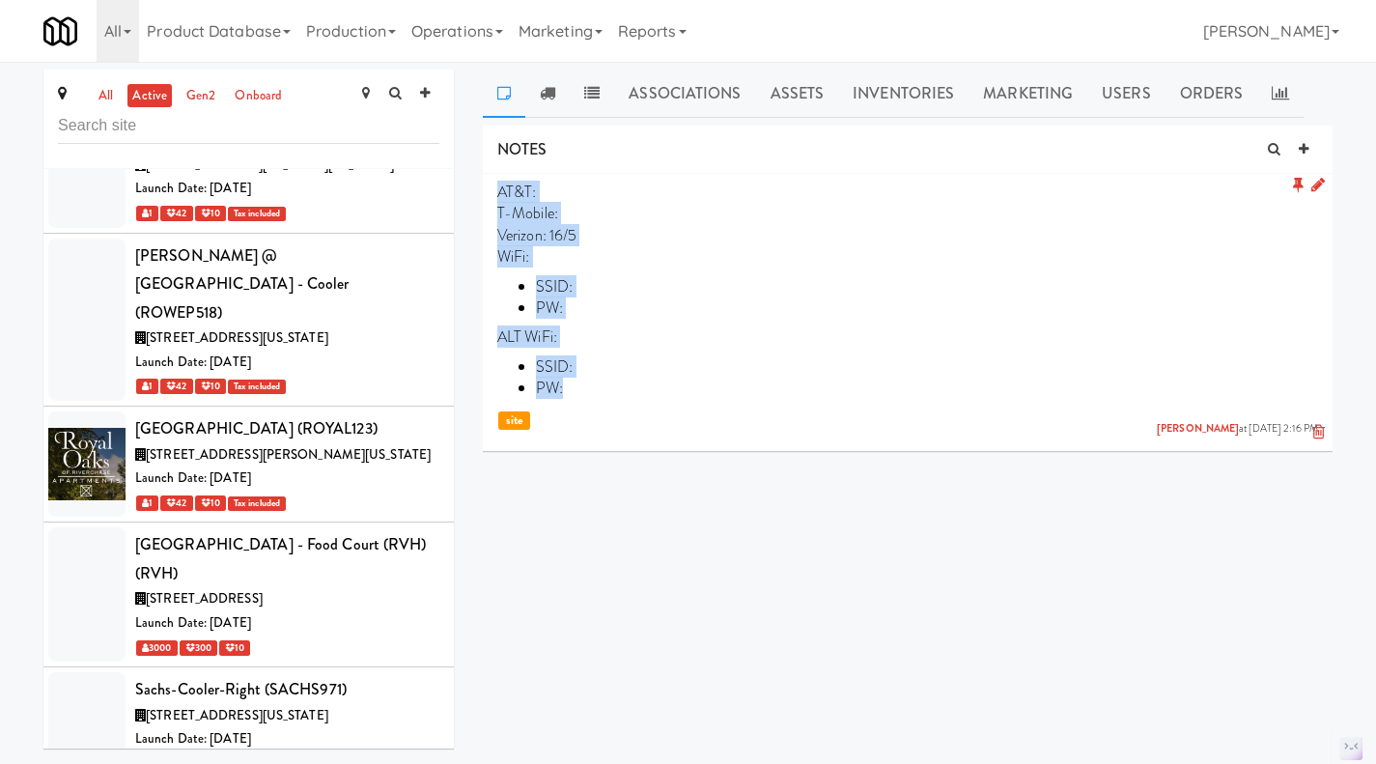
drag, startPoint x: 598, startPoint y: 390, endPoint x: 493, endPoint y: 196, distance: 220.4
click at [493, 196] on li "AT&T: T-Mobile: Verizon: 16/5 WiFi: SSID: PW: ALT WiFi: SSID: PW: [PERSON_NAME]…" at bounding box center [908, 308] width 850 height 269
copy p "AT&T: T-Mobile: Verizon: 16/5 WiFi: SSID: PW: ALT WiFi: SSID: PW:"
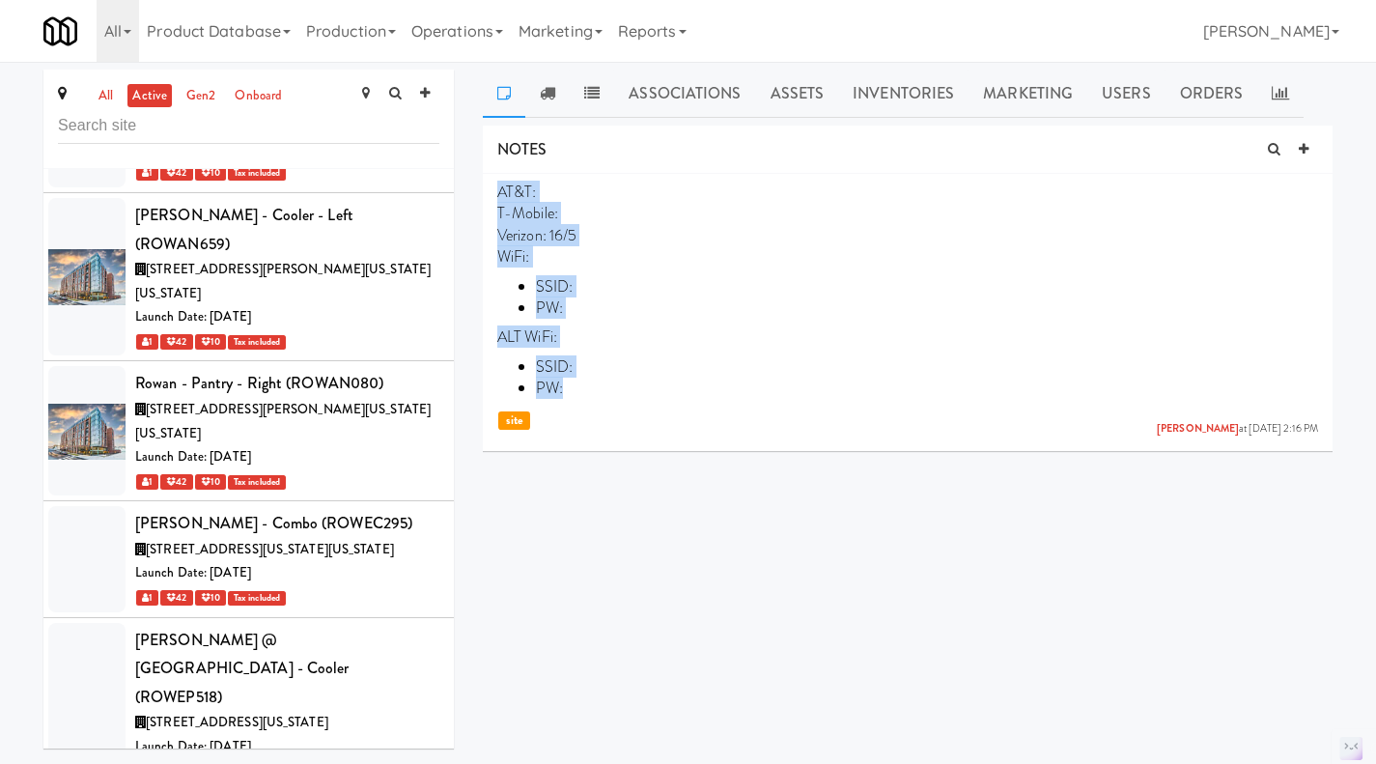
scroll to position [87050, 0]
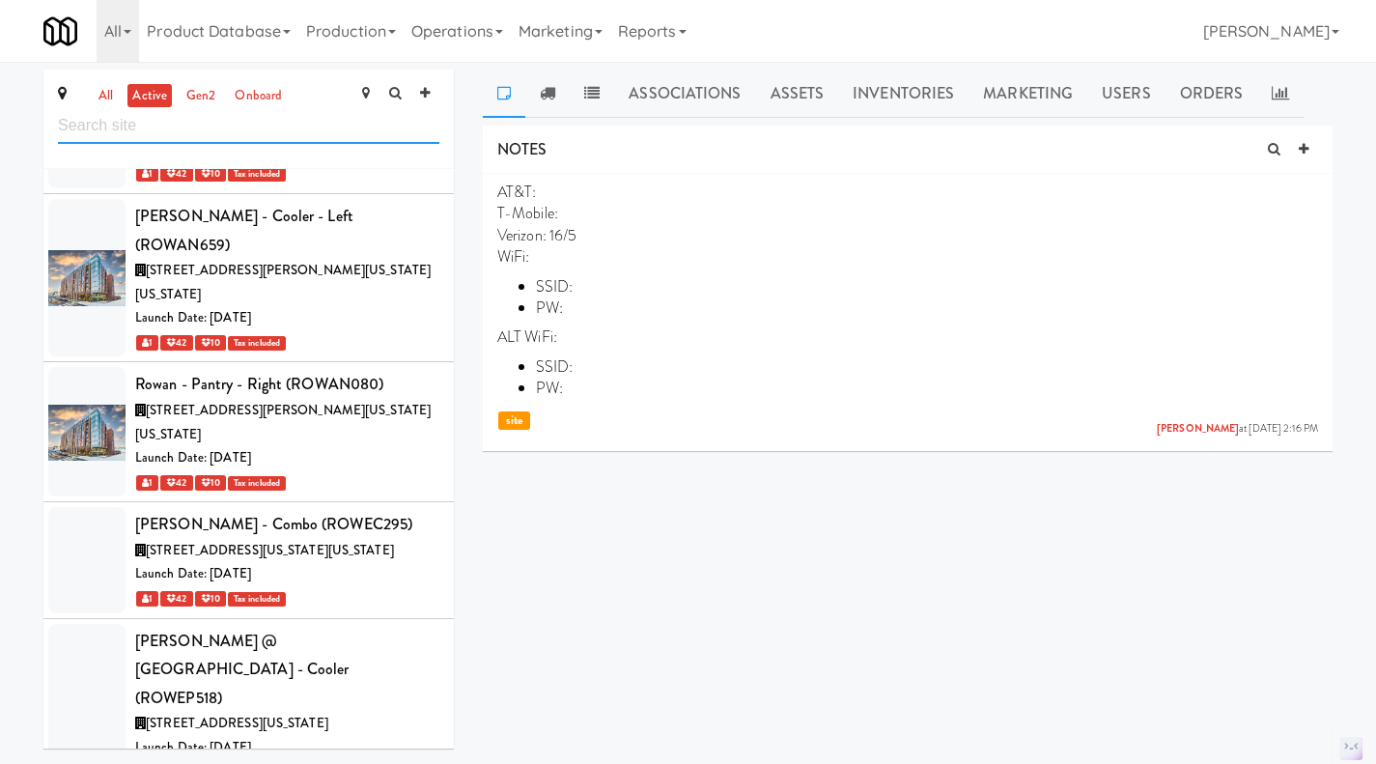
click at [223, 135] on input "text" at bounding box center [248, 126] width 381 height 36
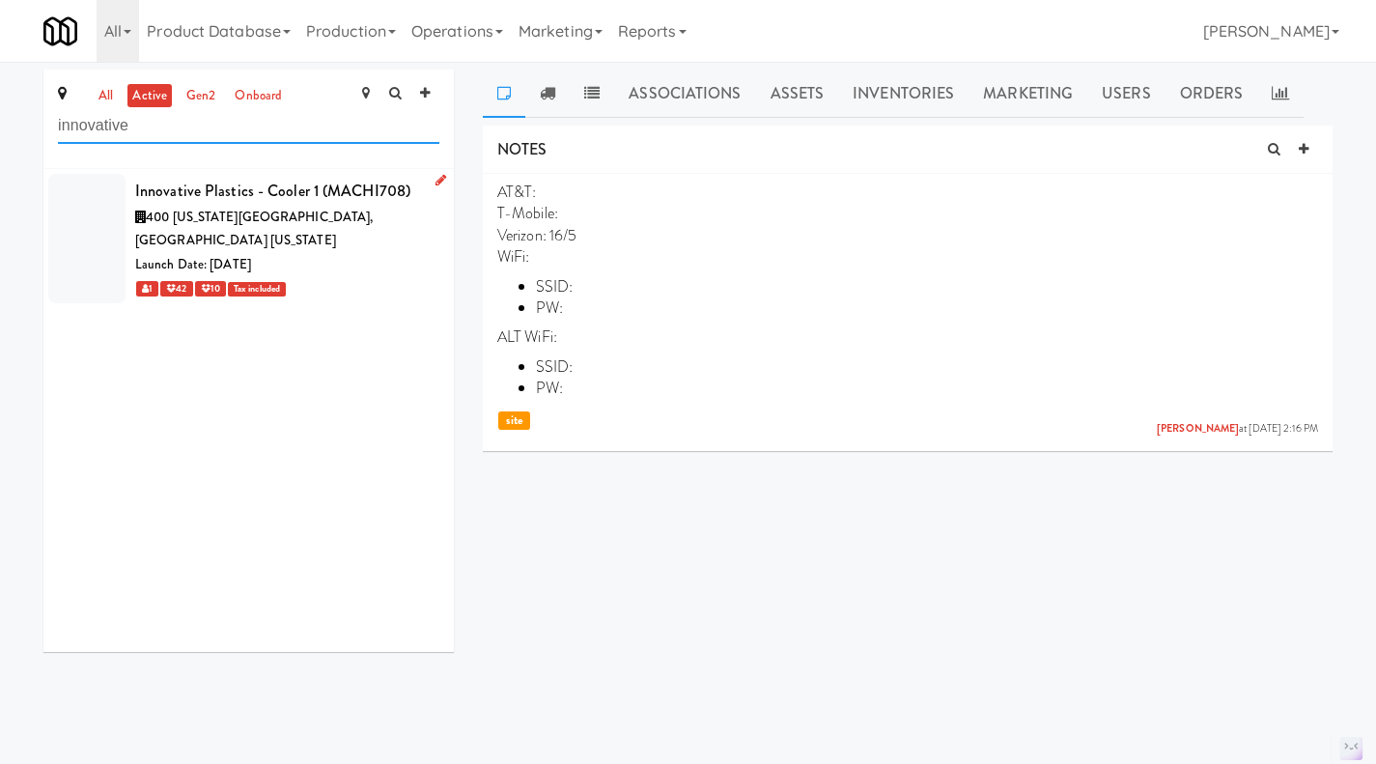
type input "innovative"
click at [429, 268] on li "Innovative Plastics - Cooler 1 (MACHI708) 400 [US_STATE][GEOGRAPHIC_DATA], [GEO…" at bounding box center [248, 238] width 410 height 139
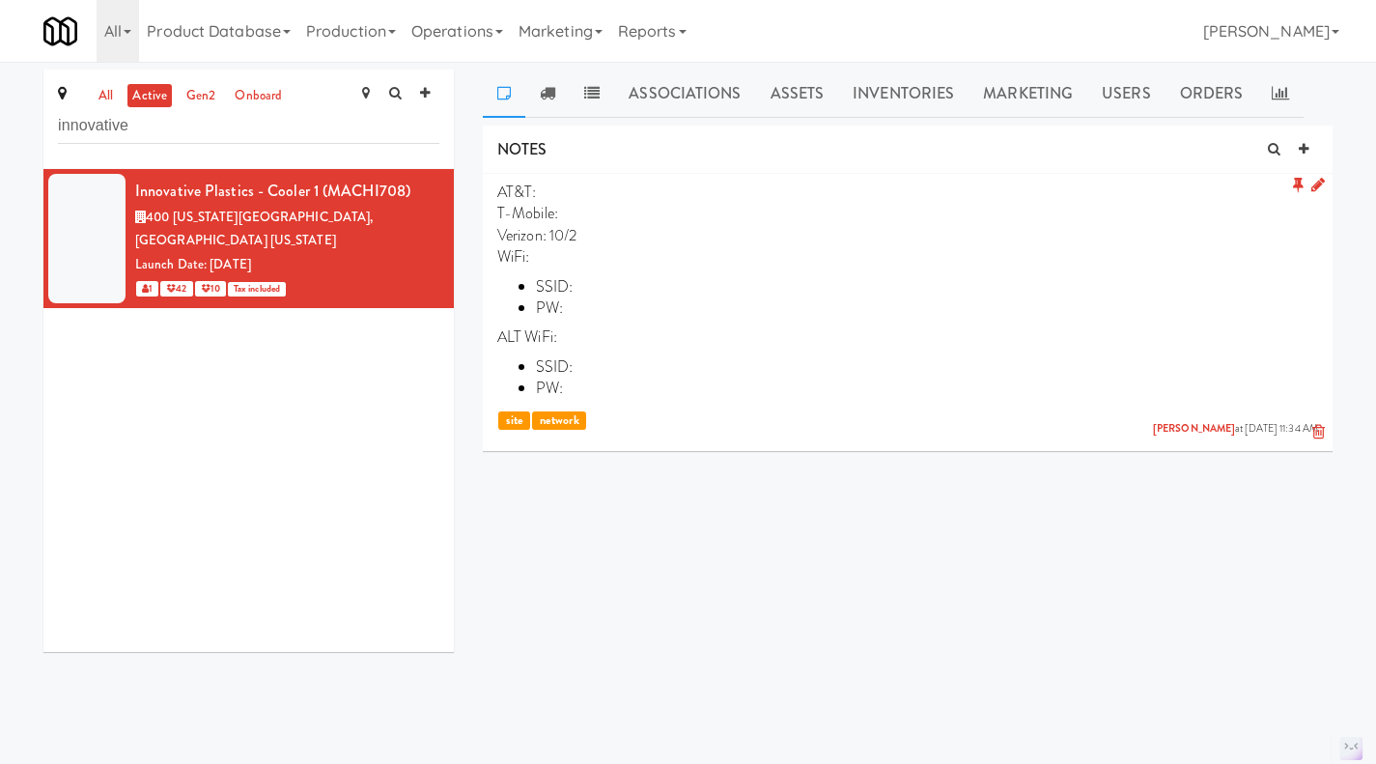
click at [1313, 188] on icon at bounding box center [1318, 185] width 14 height 16
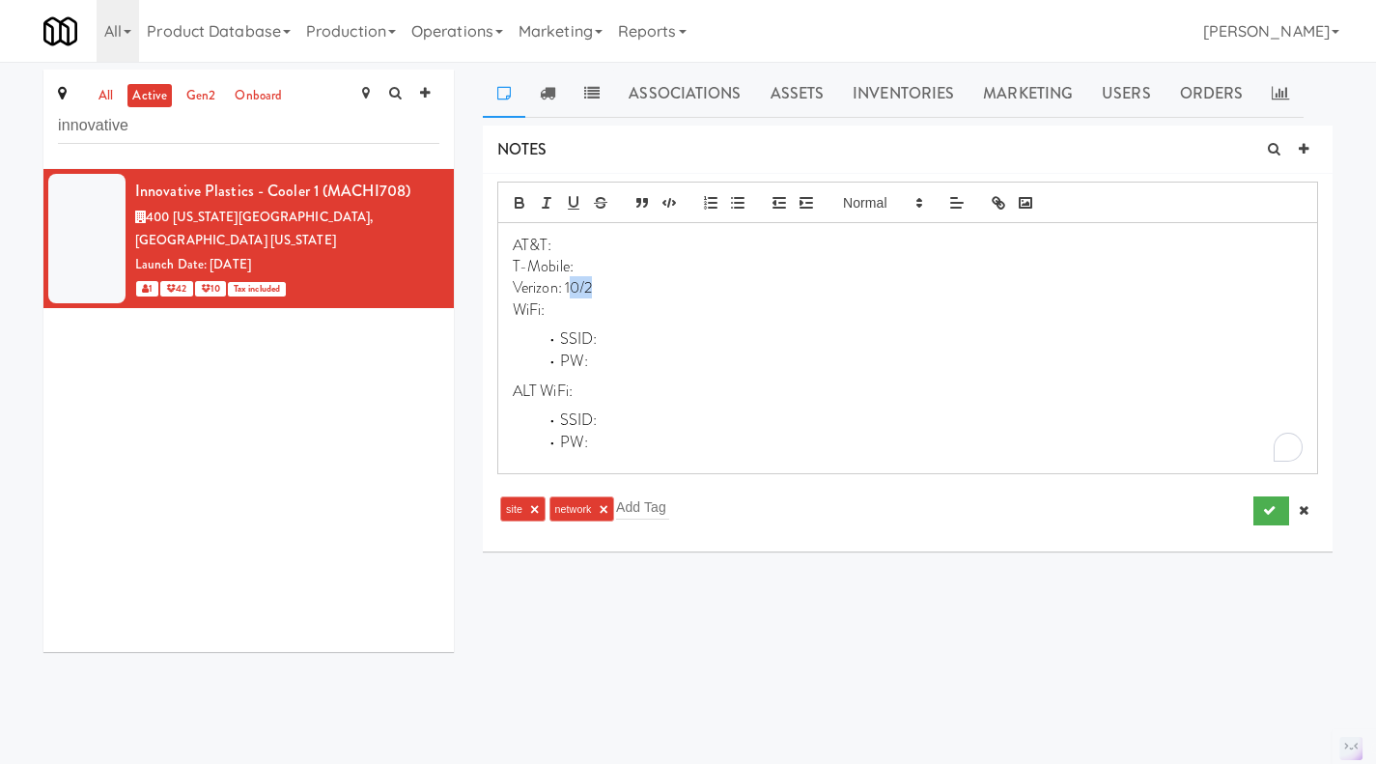
drag, startPoint x: 579, startPoint y: 288, endPoint x: 569, endPoint y: 289, distance: 10.7
click at [569, 289] on p "Verizon: 10/2" at bounding box center [908, 287] width 790 height 21
click at [646, 356] on li "PW:" at bounding box center [919, 362] width 767 height 22
click at [643, 345] on li "SSID:" at bounding box center [919, 339] width 767 height 22
drag, startPoint x: 666, startPoint y: 372, endPoint x: 592, endPoint y: 369, distance: 74.4
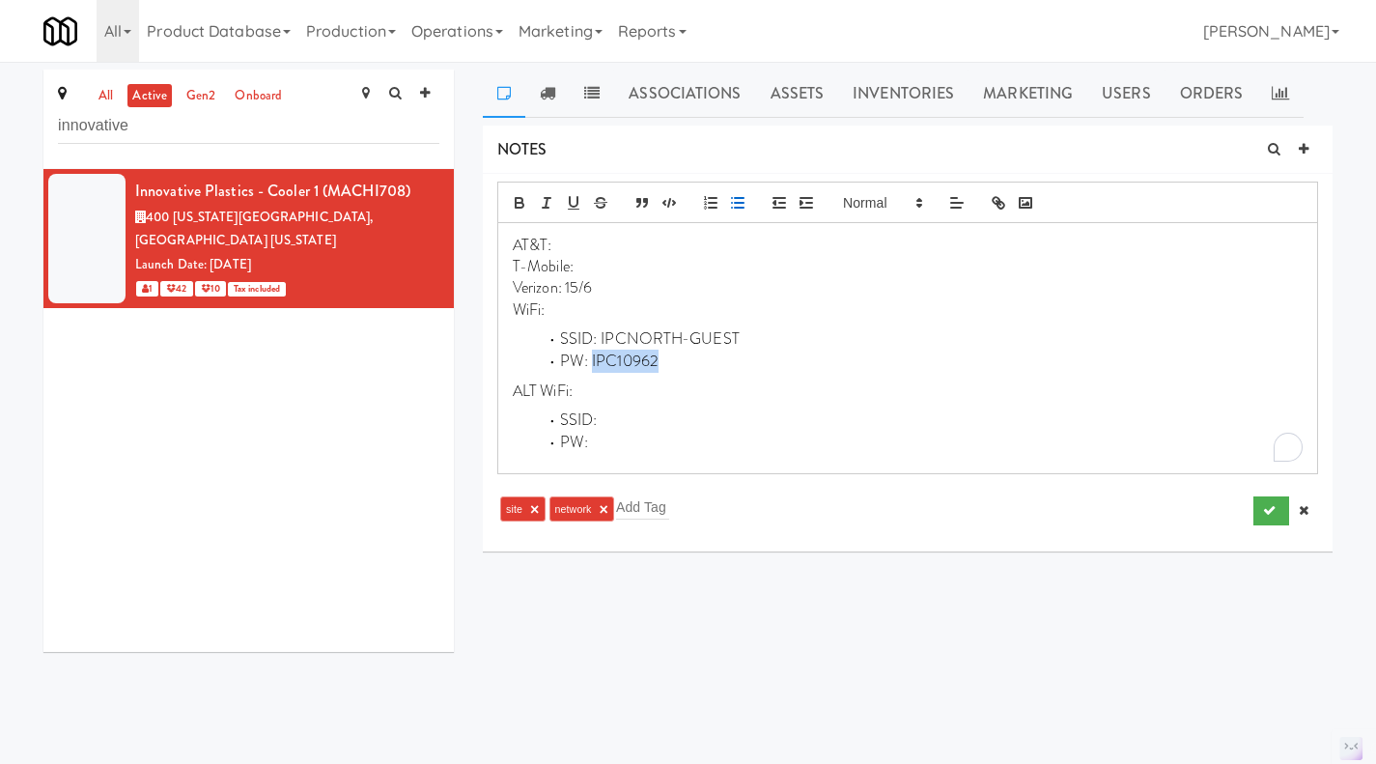
click at [592, 369] on li "PW: IPC10962" at bounding box center [919, 362] width 767 height 22
copy li "IPC10962"
click at [617, 310] on p "WiFi:" at bounding box center [908, 309] width 790 height 21
drag, startPoint x: 694, startPoint y: 357, endPoint x: 512, endPoint y: 293, distance: 193.6
click at [512, 293] on div "AT&T: T-Mobile: Verizon: 15/6 WiFi: 35/25 SSID: IPCNORTH-GUEST PW: IPC10962 ALT…" at bounding box center [907, 348] width 819 height 250
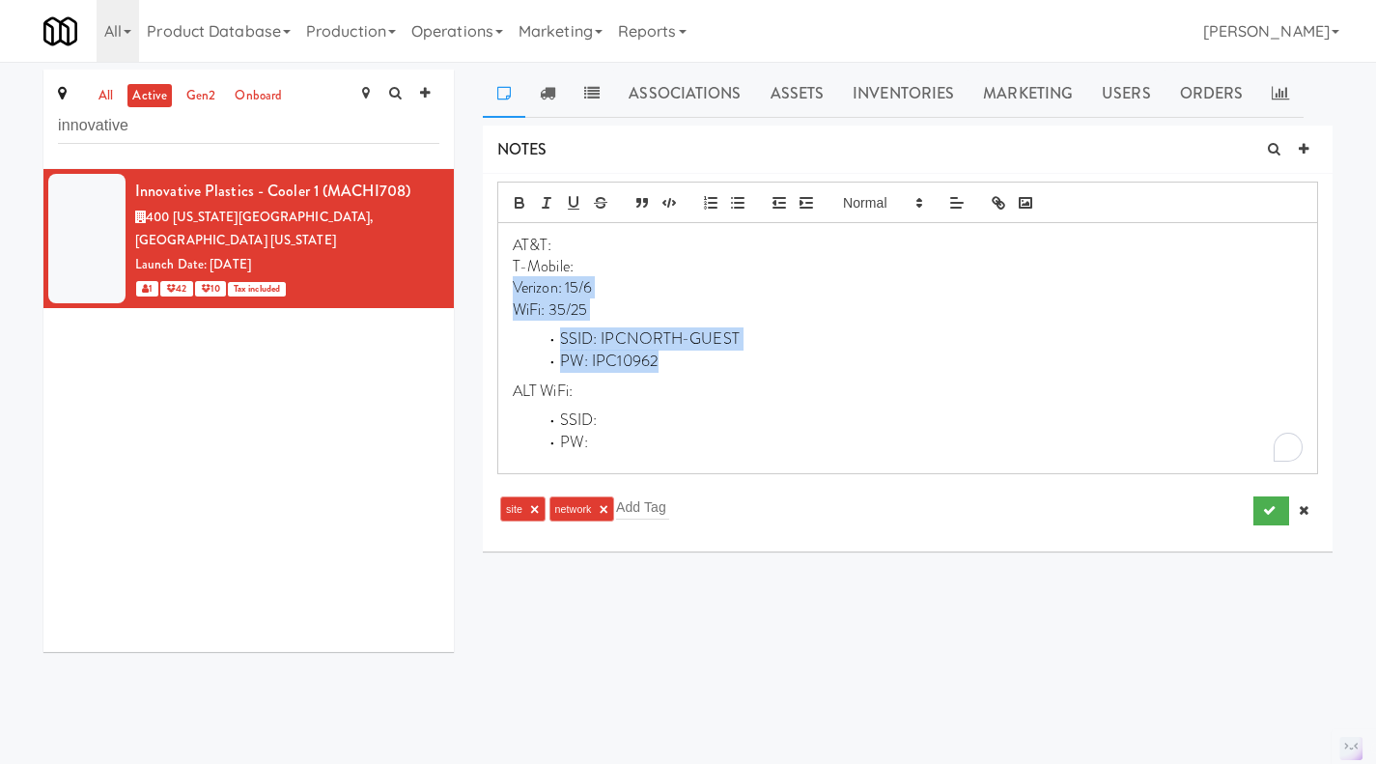
copy div "Verizon: 15/6 WiFi: 35/25 SSID: IPCNORTH-GUEST PW: IPC10962"
click at [1263, 517] on icon "submit" at bounding box center [1269, 510] width 13 height 13
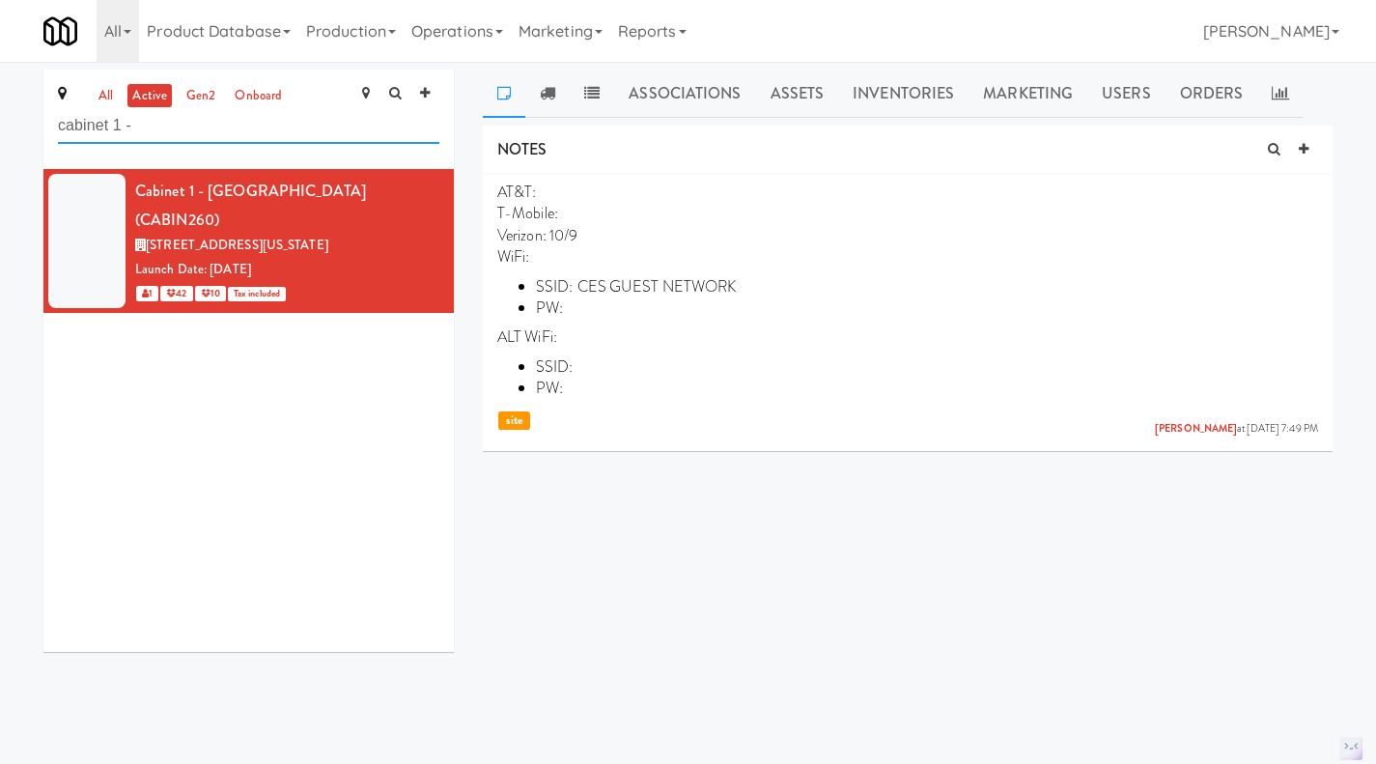
type input "cabinet 1 -"
click at [1320, 185] on icon at bounding box center [1318, 185] width 14 height 16
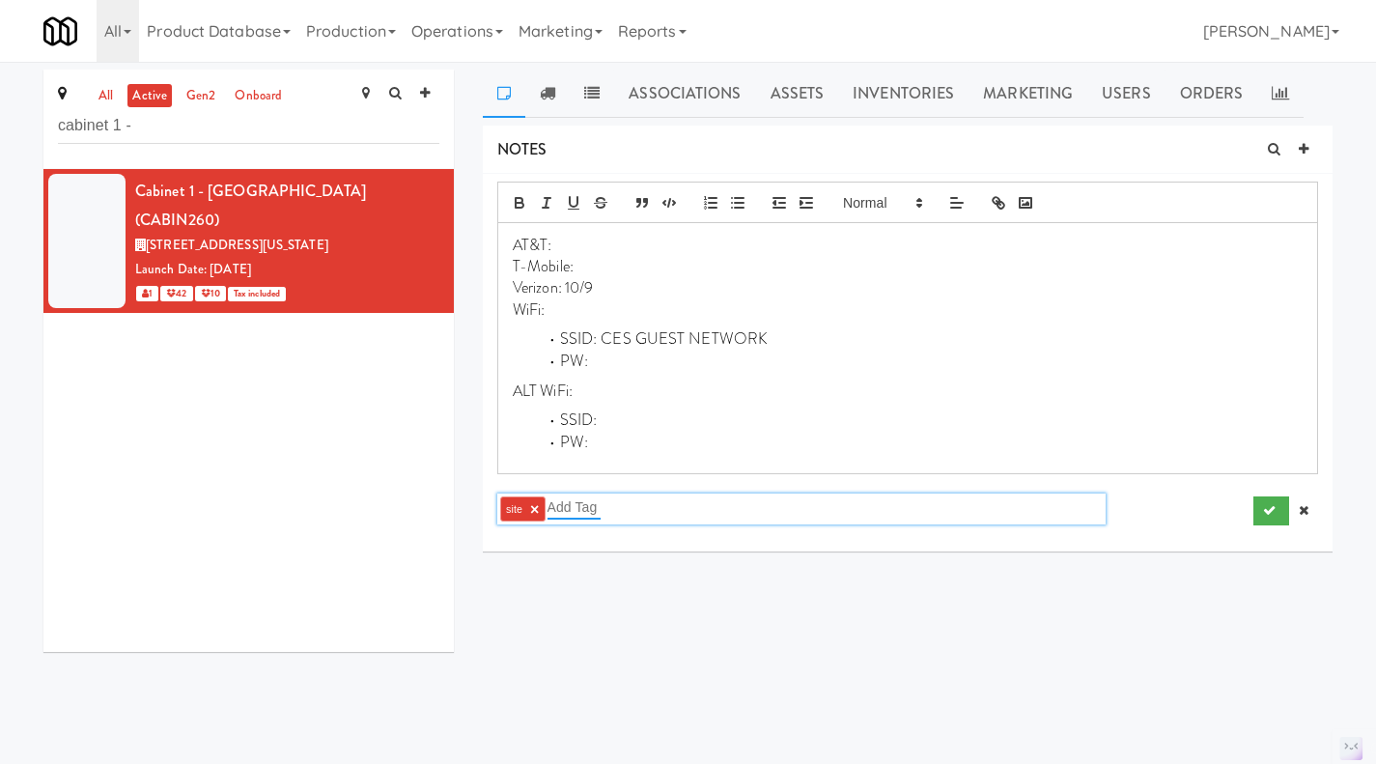
click at [588, 506] on input "text" at bounding box center [574, 506] width 53 height 25
type input "netw"
click at [672, 331] on li "SSID: CES GUEST NETWORK" at bounding box center [919, 339] width 767 height 22
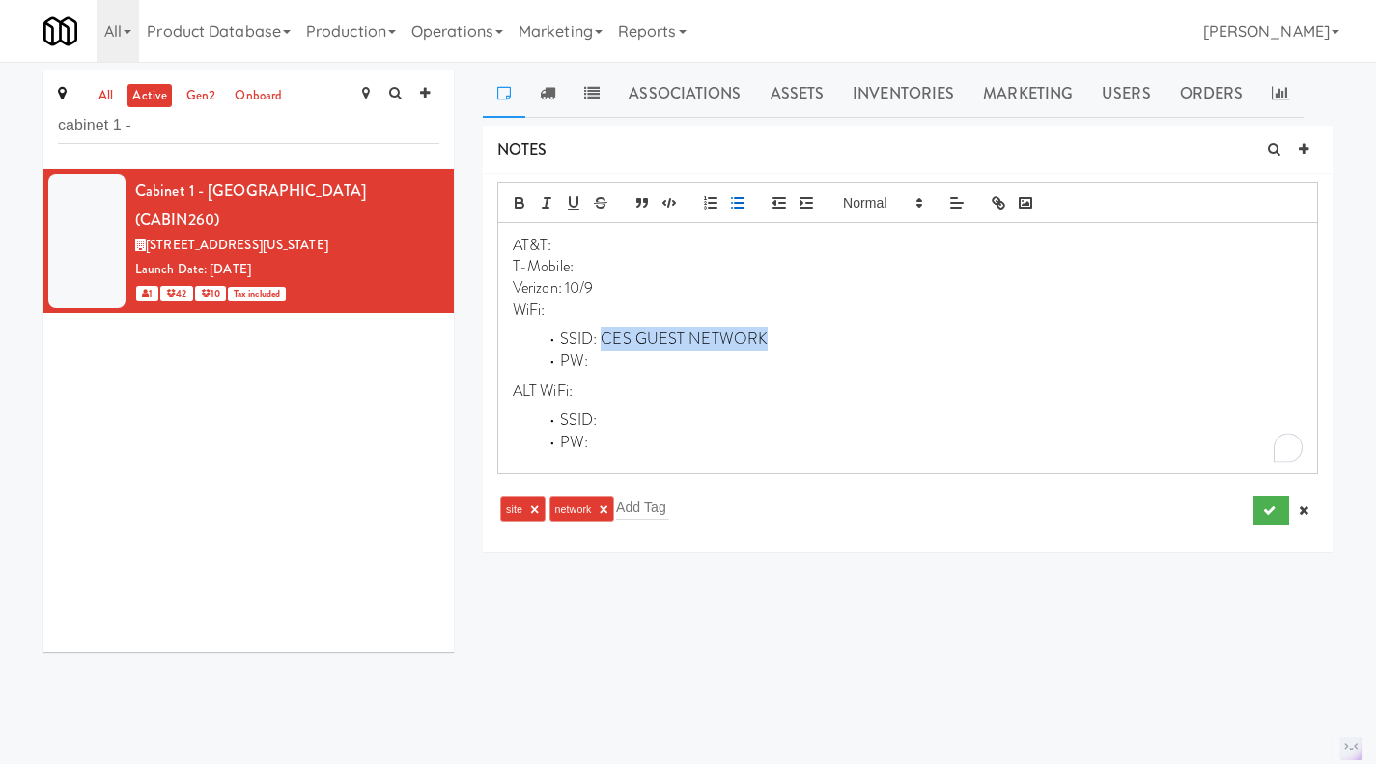
drag, startPoint x: 765, startPoint y: 339, endPoint x: 599, endPoint y: 339, distance: 166.1
click at [599, 339] on li "SSID: CES GUEST NETWORK" at bounding box center [919, 339] width 767 height 22
click at [623, 422] on li "SSID:" at bounding box center [919, 420] width 767 height 22
click at [602, 345] on li "SSID: CES GUEST NETWORK" at bounding box center [919, 339] width 767 height 22
drag, startPoint x: 818, startPoint y: 344, endPoint x: 654, endPoint y: 348, distance: 164.2
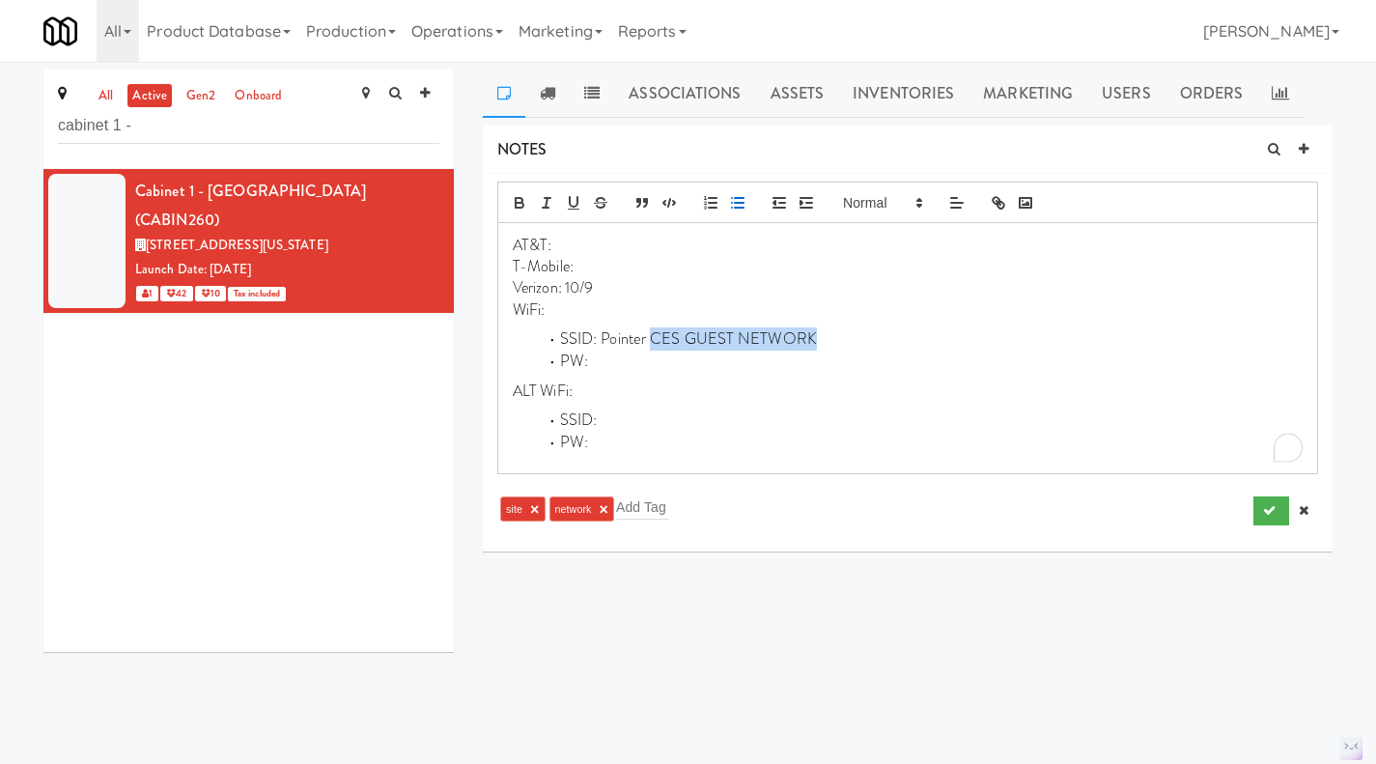
click at [654, 348] on li "SSID: Pointer CES GUEST NETWORK" at bounding box center [919, 339] width 767 height 22
copy li "CES GUEST NETWORK"
click at [644, 418] on li "SSID:" at bounding box center [919, 420] width 767 height 22
click at [644, 367] on li "PW:" at bounding box center [919, 362] width 767 height 22
click at [690, 344] on li "SSID: Pointer" at bounding box center [919, 339] width 767 height 22
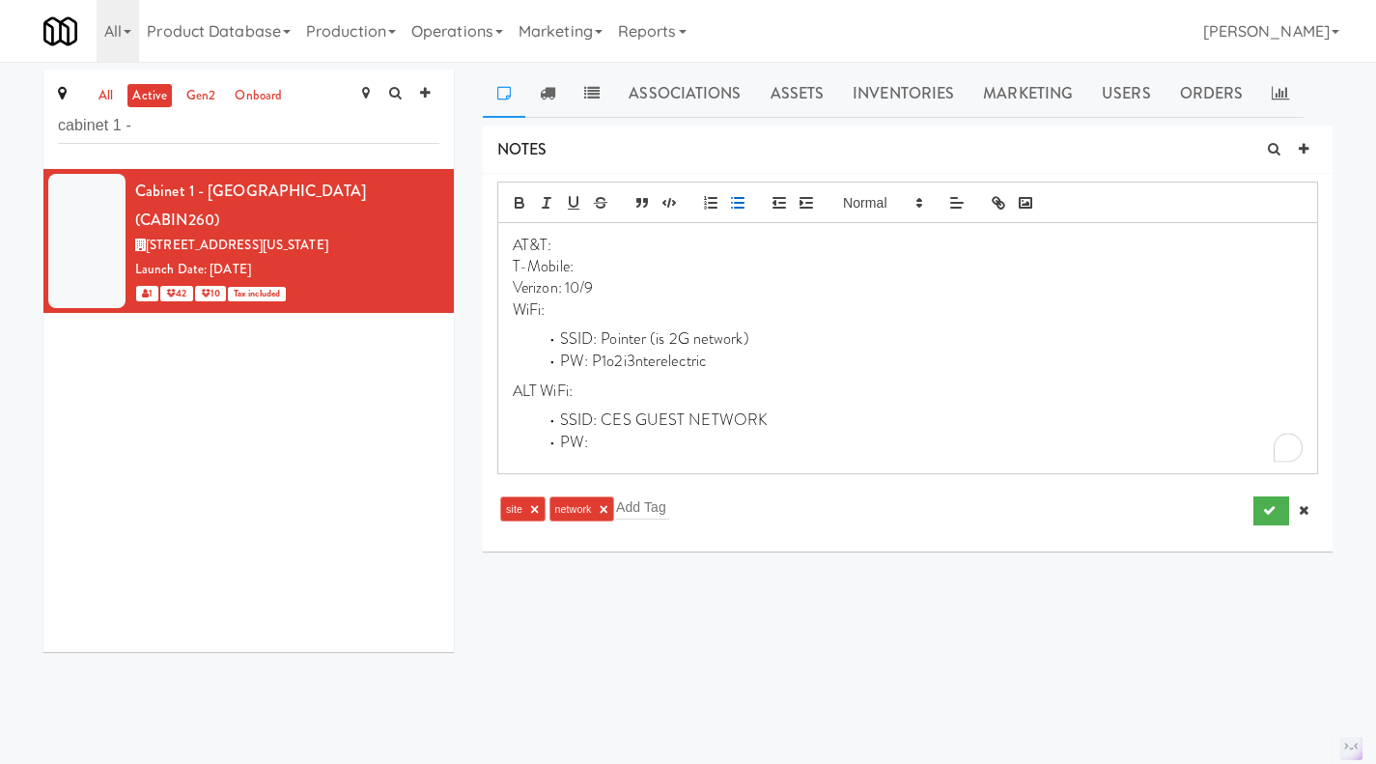
click at [670, 339] on li "SSID: Pointer (is 2G network)" at bounding box center [919, 339] width 767 height 22
drag, startPoint x: 690, startPoint y: 342, endPoint x: 651, endPoint y: 340, distance: 38.7
click at [651, 340] on li "SSID: Pointer (2G)" at bounding box center [919, 339] width 767 height 22
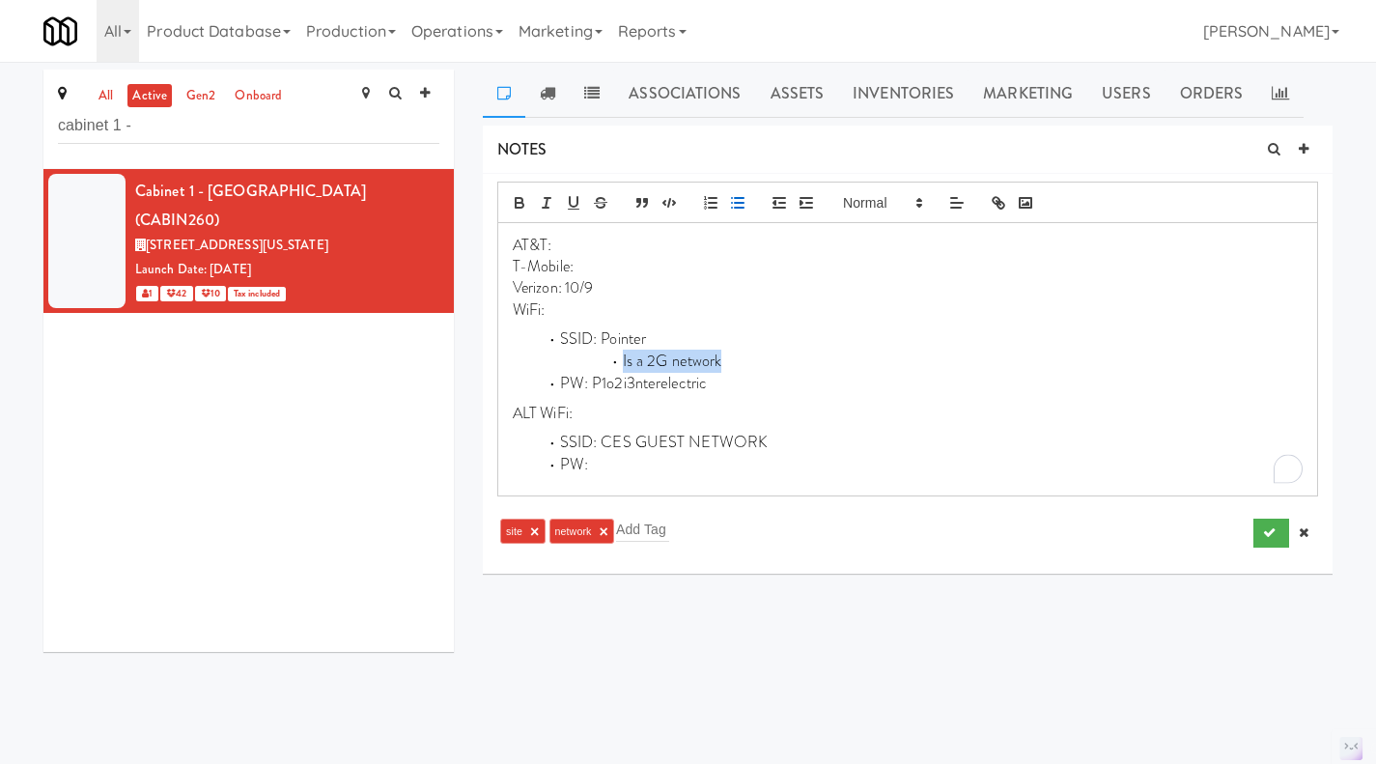
copy li "Is a 2G network"
drag, startPoint x: 591, startPoint y: 288, endPoint x: 567, endPoint y: 286, distance: 24.2
click at [567, 286] on p "Verizon: 10/9" at bounding box center [908, 287] width 790 height 21
click at [575, 314] on p "WiFi:" at bounding box center [908, 309] width 790 height 21
drag, startPoint x: 685, startPoint y: 384, endPoint x: 509, endPoint y: 298, distance: 195.6
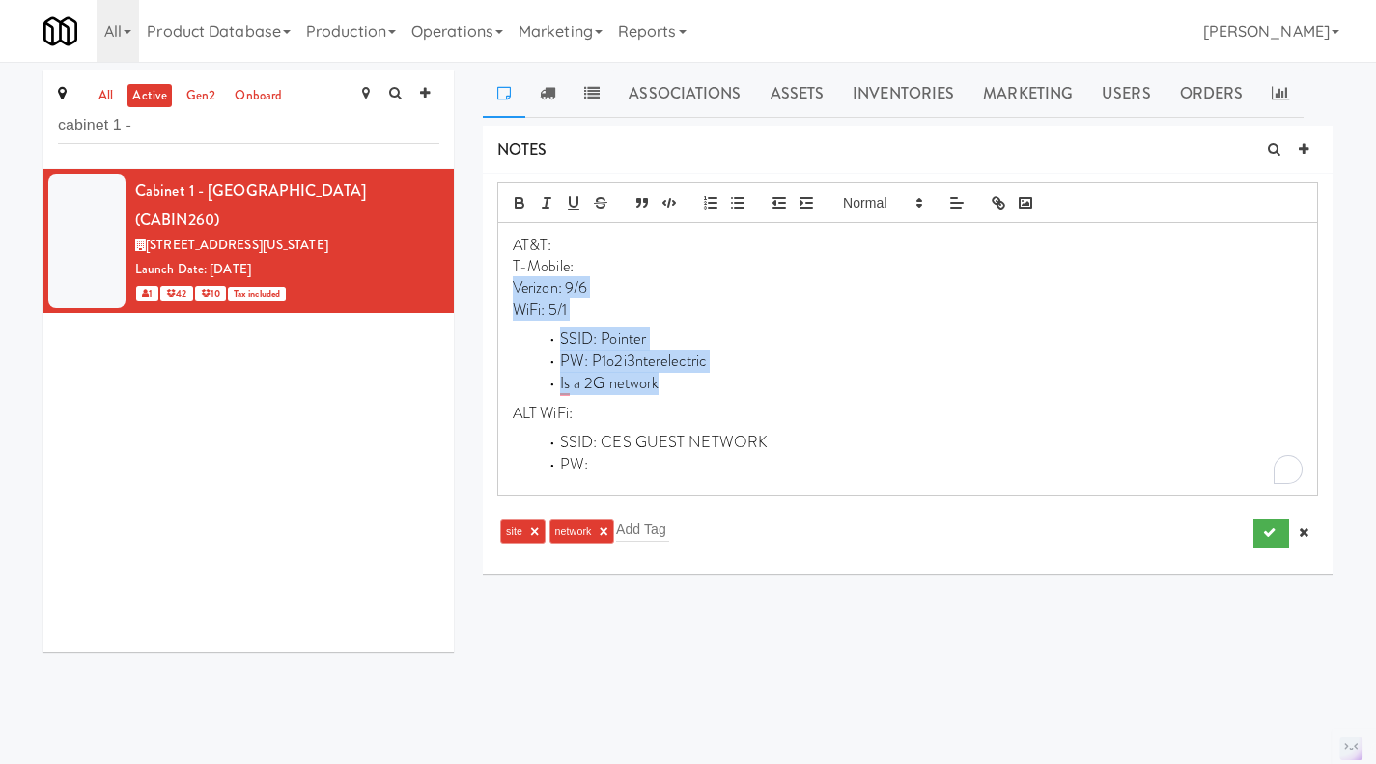
click at [509, 298] on div "AT&T: T-Mobile: Verizon: 9/6 WiFi: 5/1 SSID: Pointer PW: P1o2i3nterelectric Is …" at bounding box center [907, 359] width 819 height 272
copy div "Verizon: 9/6 WiFi: 5/1 SSID: Pointer PW: P1o2i3nterelectric Is a 2G network"
click at [907, 285] on p "Verizon: 9/6" at bounding box center [908, 287] width 790 height 21
drag, startPoint x: 586, startPoint y: 385, endPoint x: 558, endPoint y: 389, distance: 28.3
click at [558, 389] on li "Is a 2G network" at bounding box center [919, 384] width 767 height 22
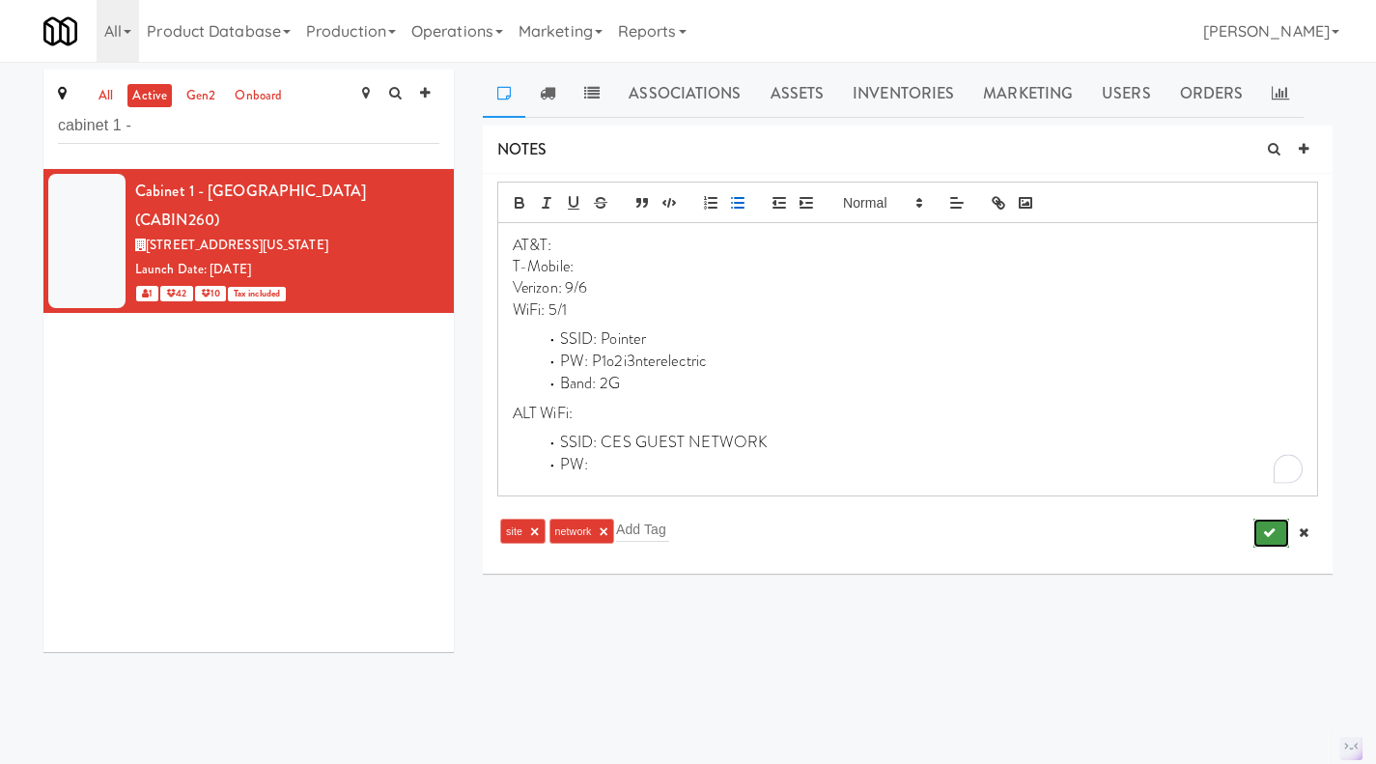
click at [1269, 531] on icon "submit" at bounding box center [1269, 532] width 13 height 13
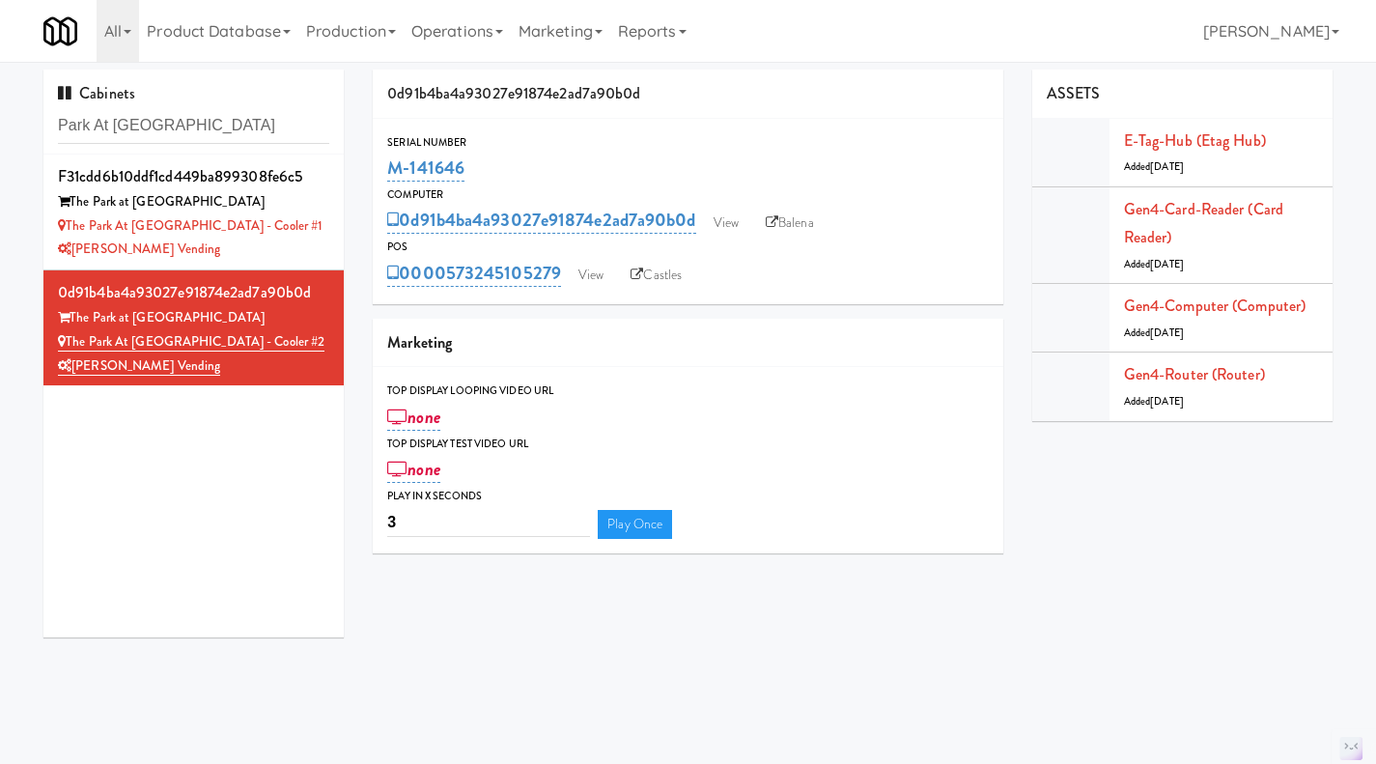
scroll to position [1, 0]
